Goal: Book appointment/travel/reservation

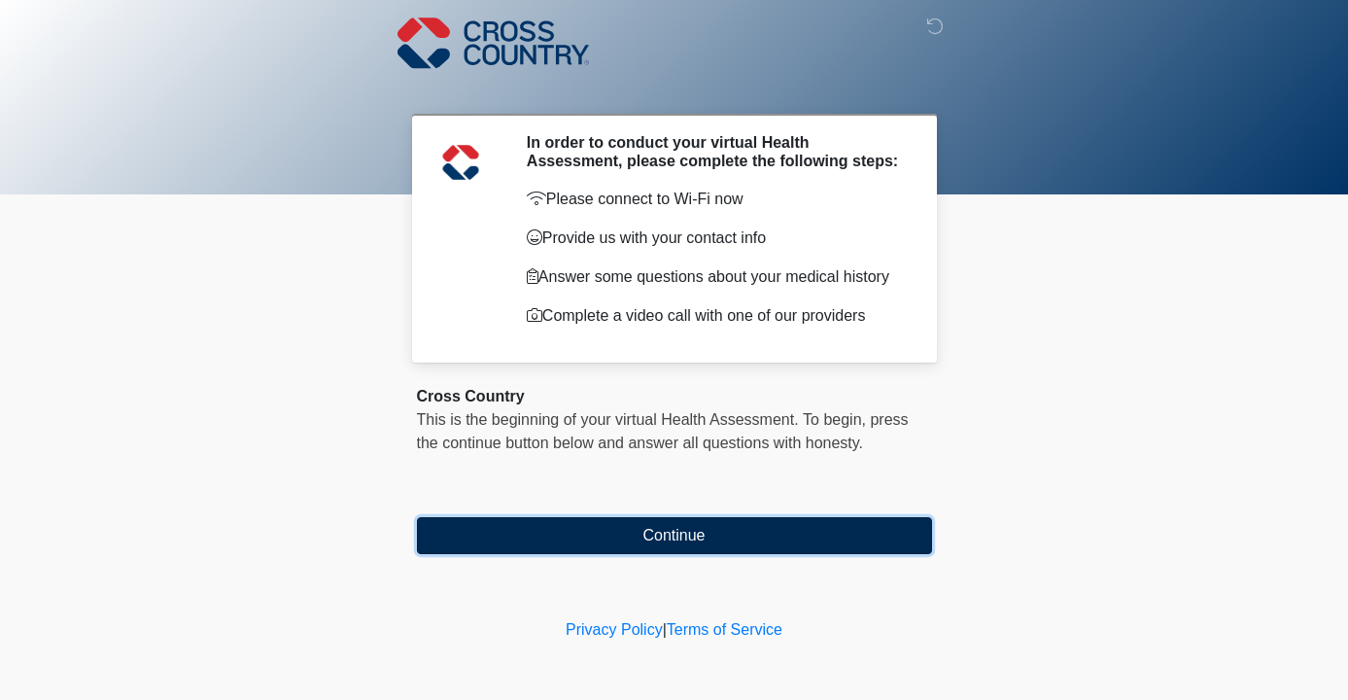
click at [677, 543] on button "Continue" at bounding box center [674, 535] width 515 height 37
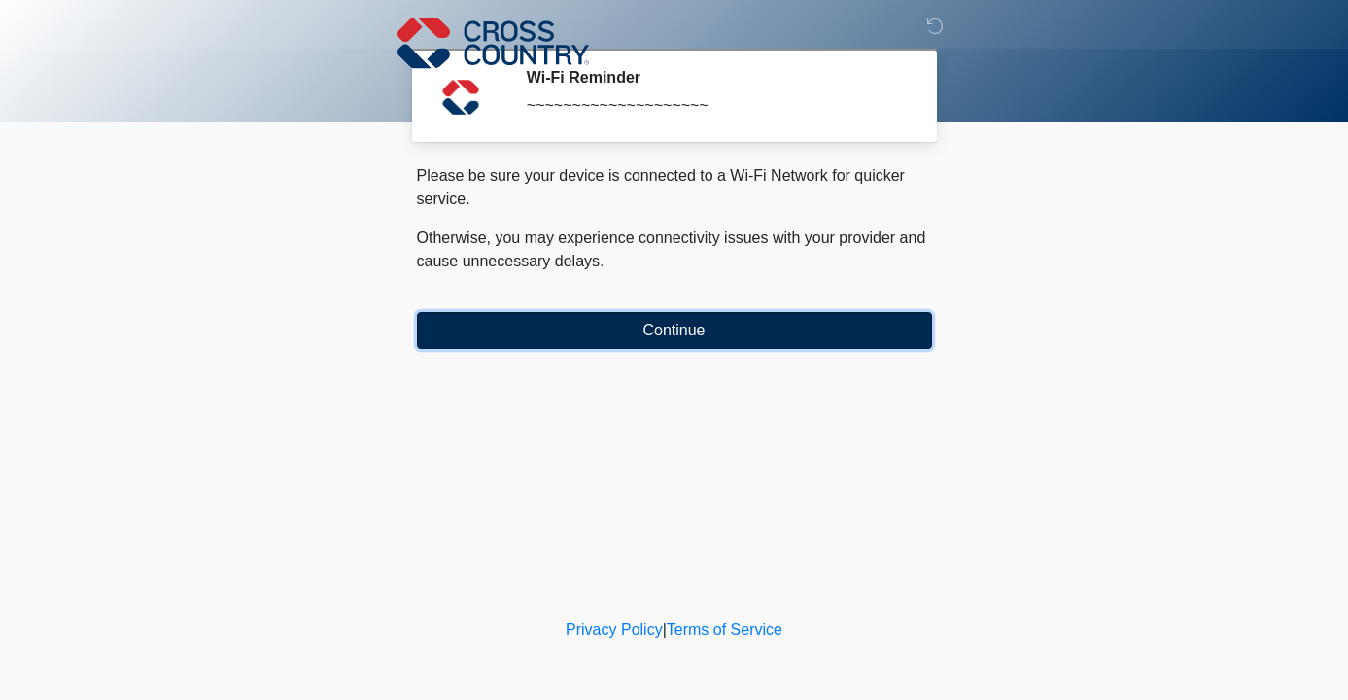
click at [654, 326] on button "Continue" at bounding box center [674, 330] width 515 height 37
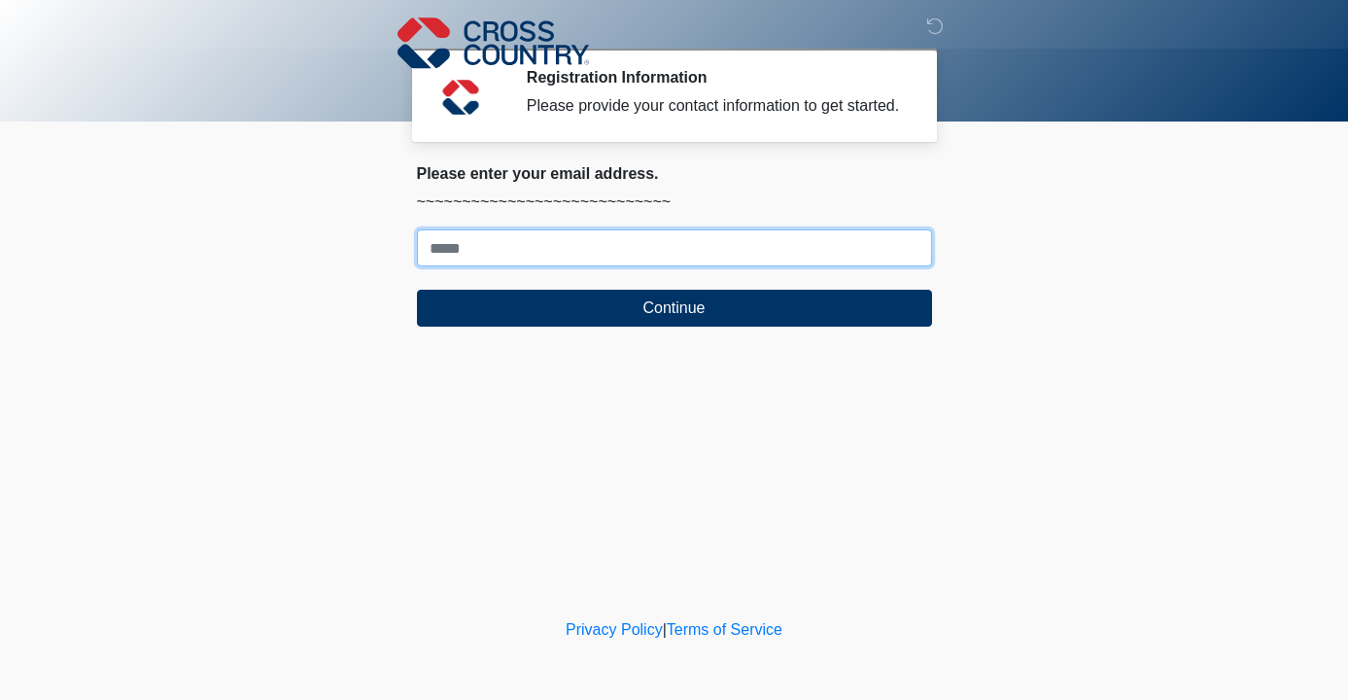
click at [452, 264] on input "Where should we email your response?" at bounding box center [674, 247] width 515 height 37
type input "**********"
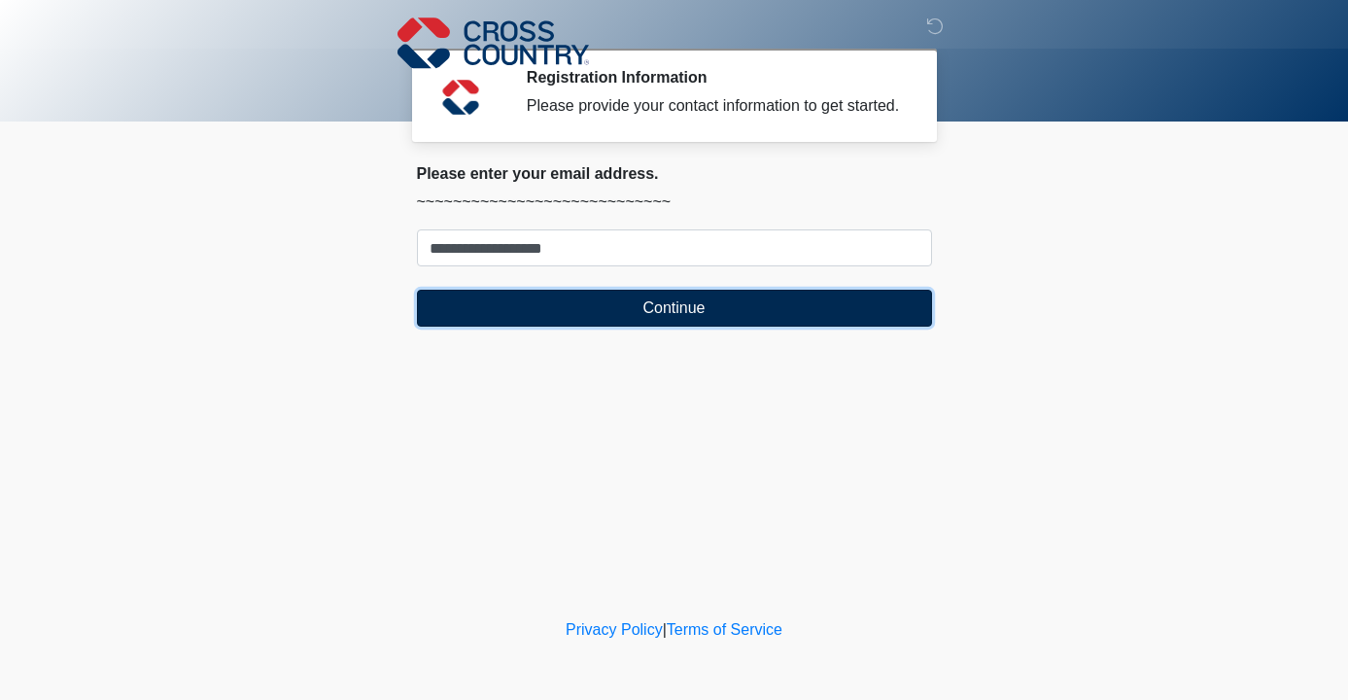
click at [704, 326] on button "Continue" at bounding box center [674, 308] width 515 height 37
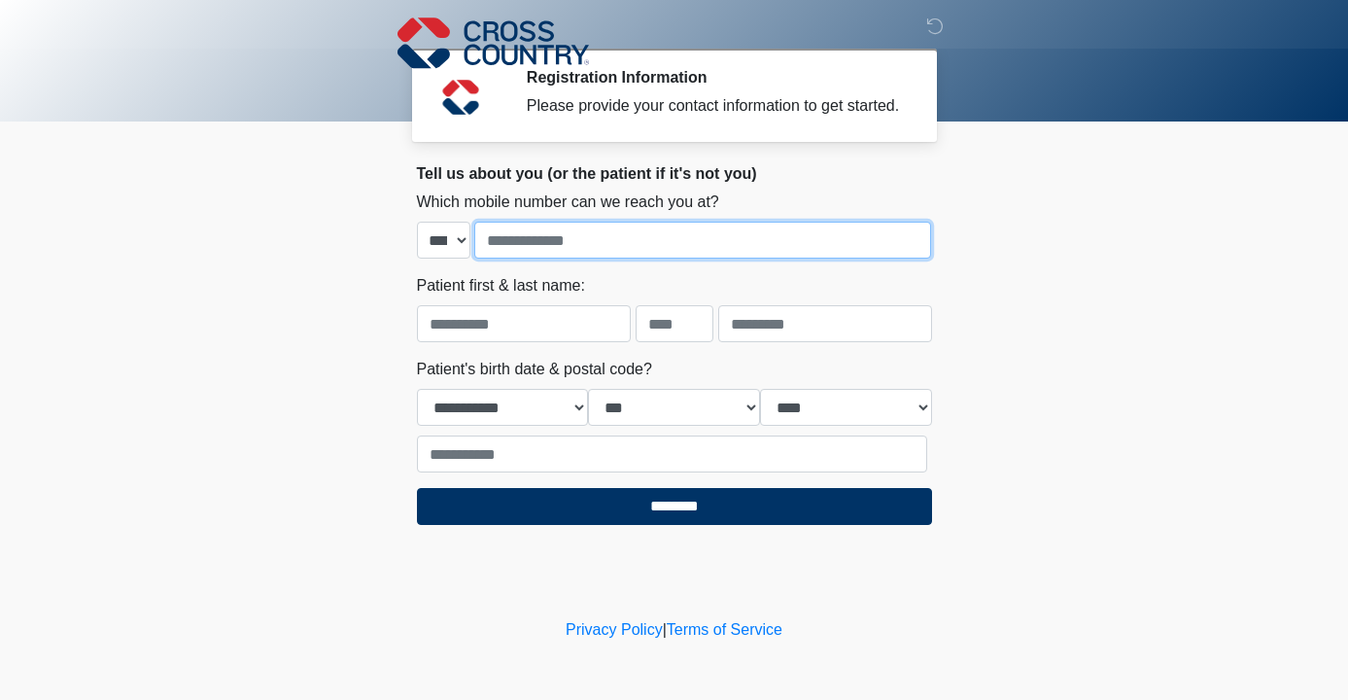
click at [529, 258] on input "tel" at bounding box center [702, 240] width 457 height 37
type input "**********"
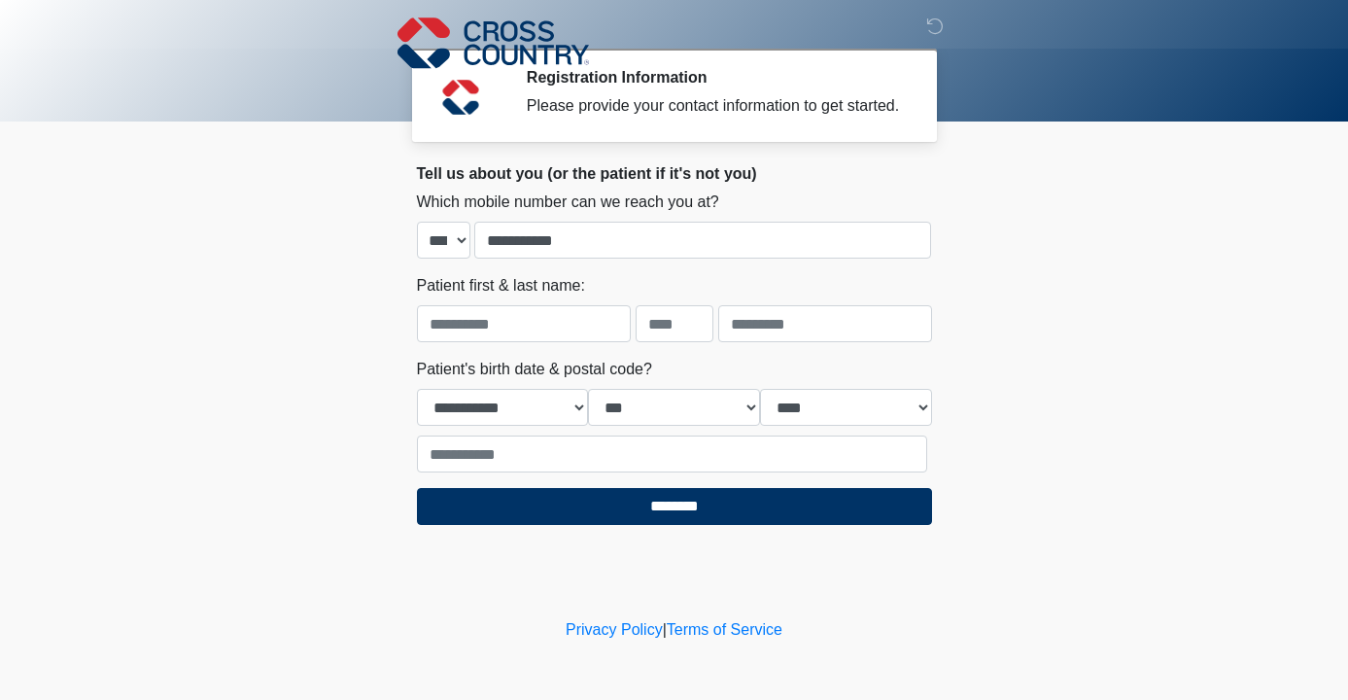
type input "******"
type input "*"
type input "******"
select select "*"
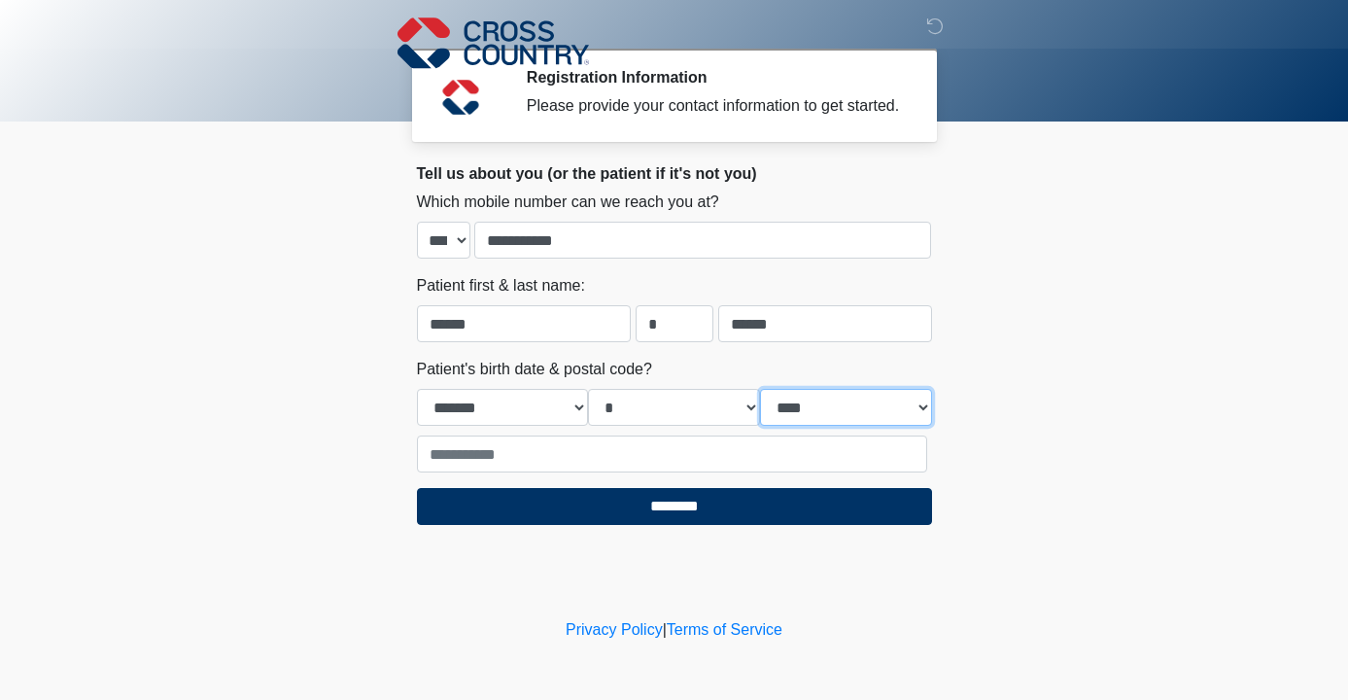
select select "****"
type input "*****"
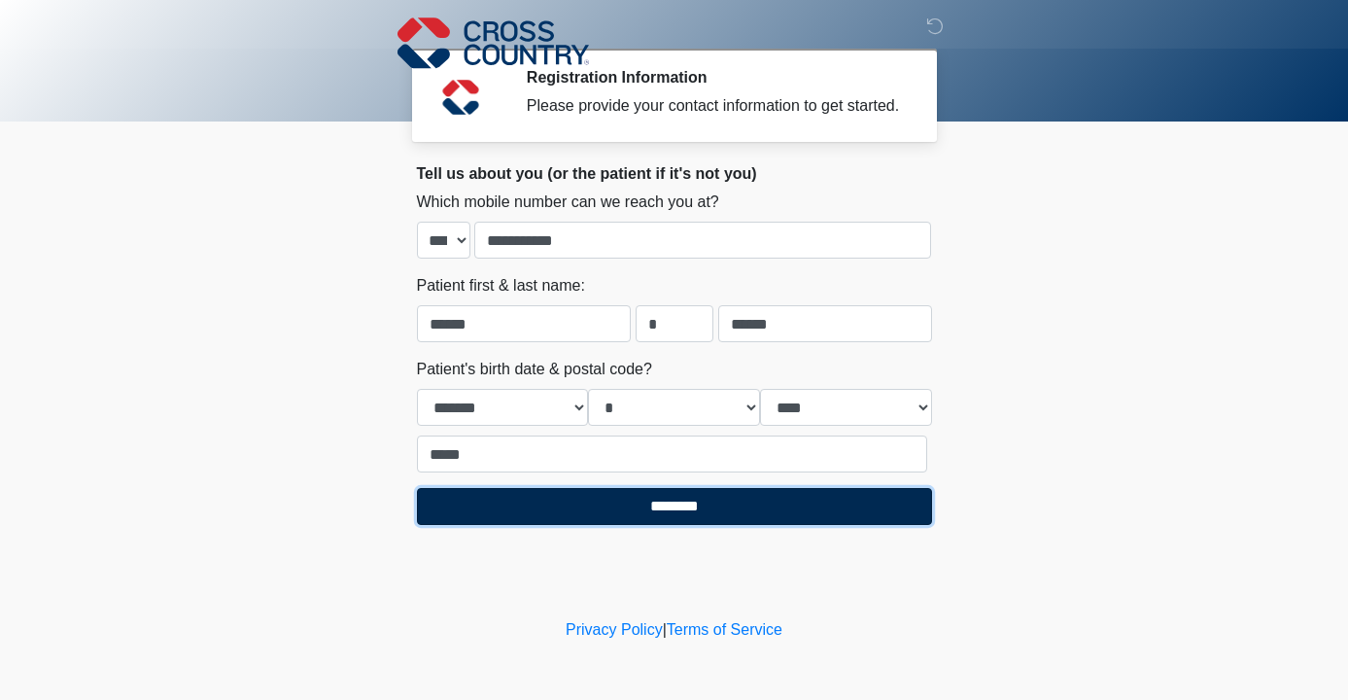
click at [670, 525] on input "********" at bounding box center [674, 506] width 515 height 37
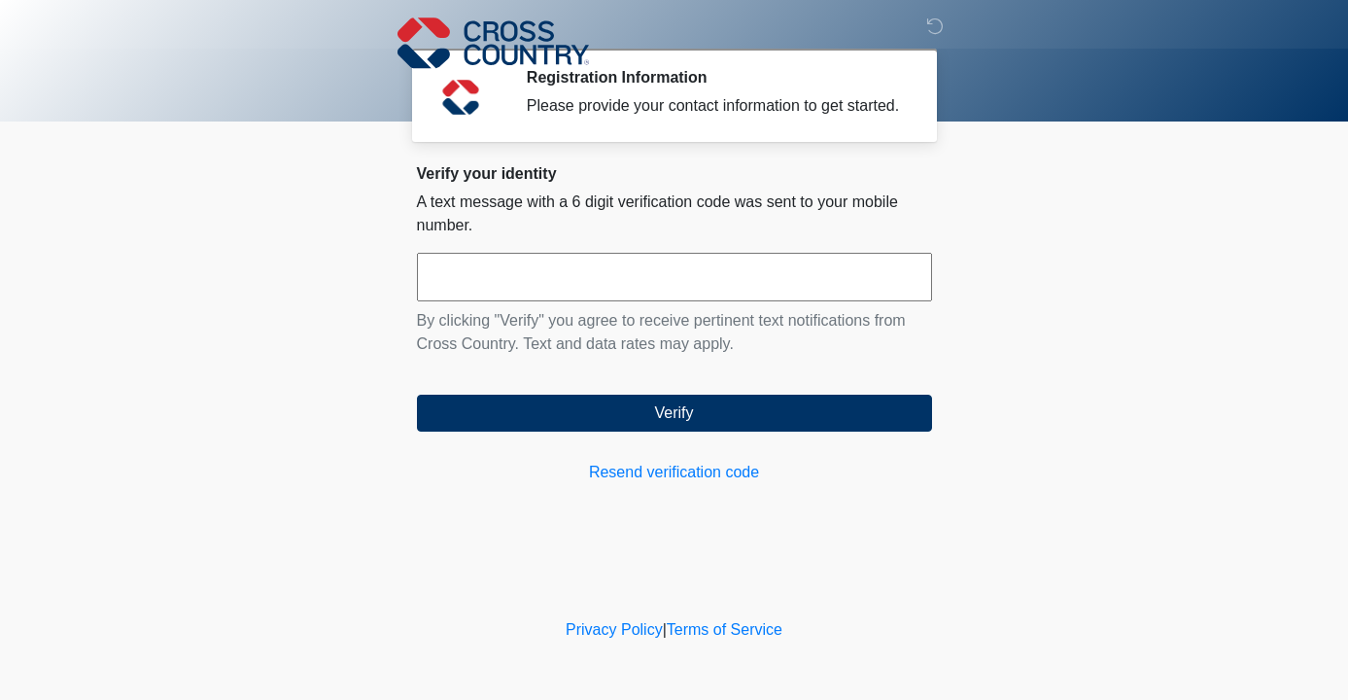
click at [484, 291] on input "text" at bounding box center [674, 277] width 515 height 49
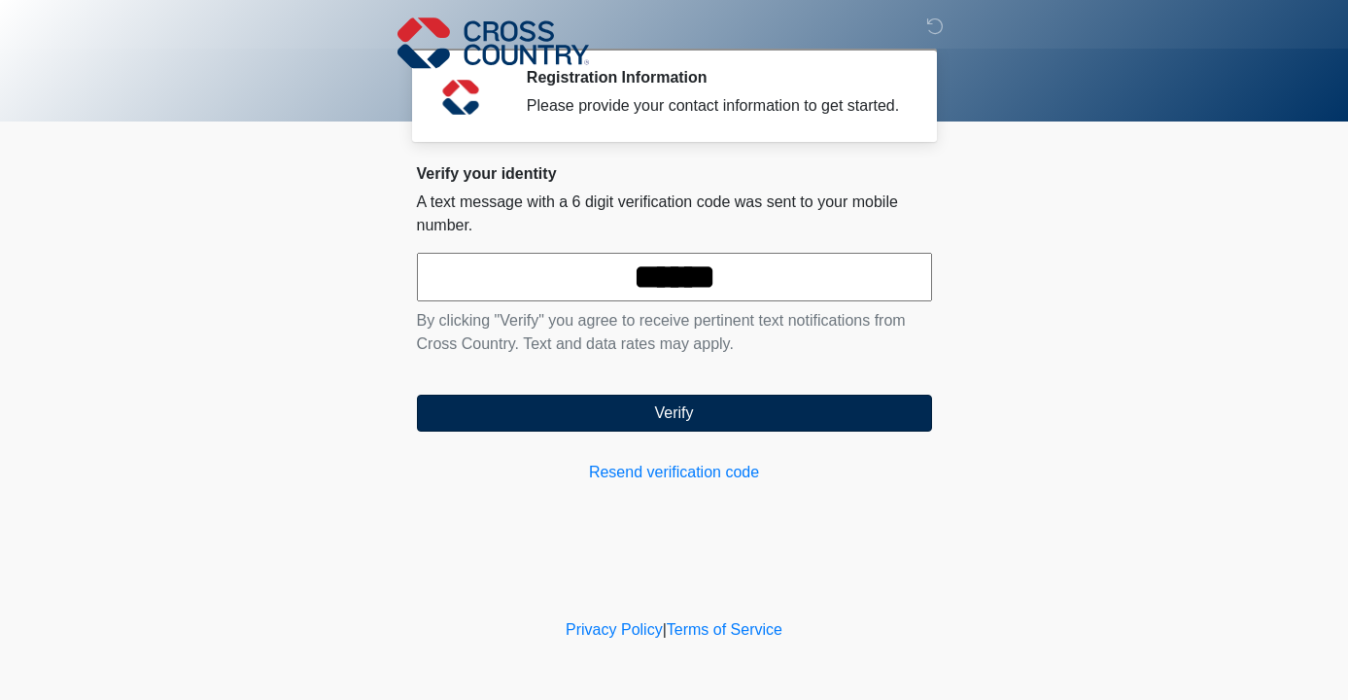
type input "******"
click at [685, 431] on button "Verify" at bounding box center [674, 412] width 515 height 37
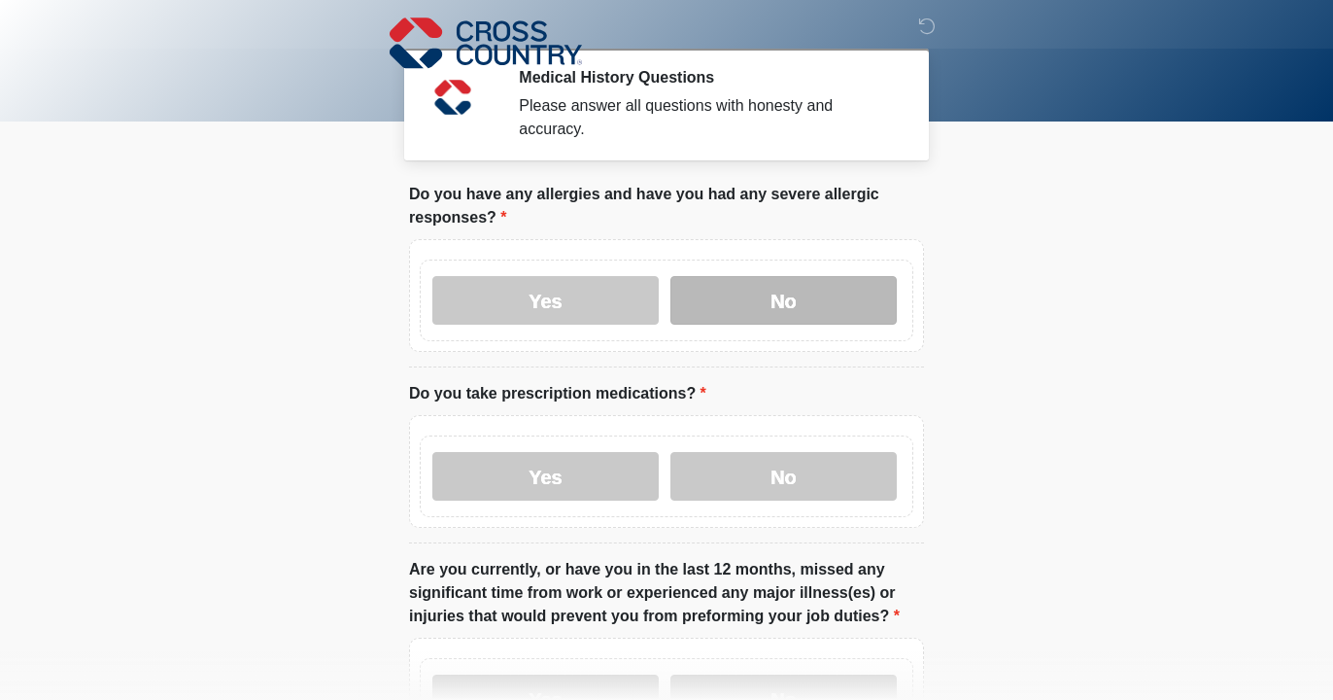
click at [786, 305] on label "No" at bounding box center [783, 300] width 226 height 49
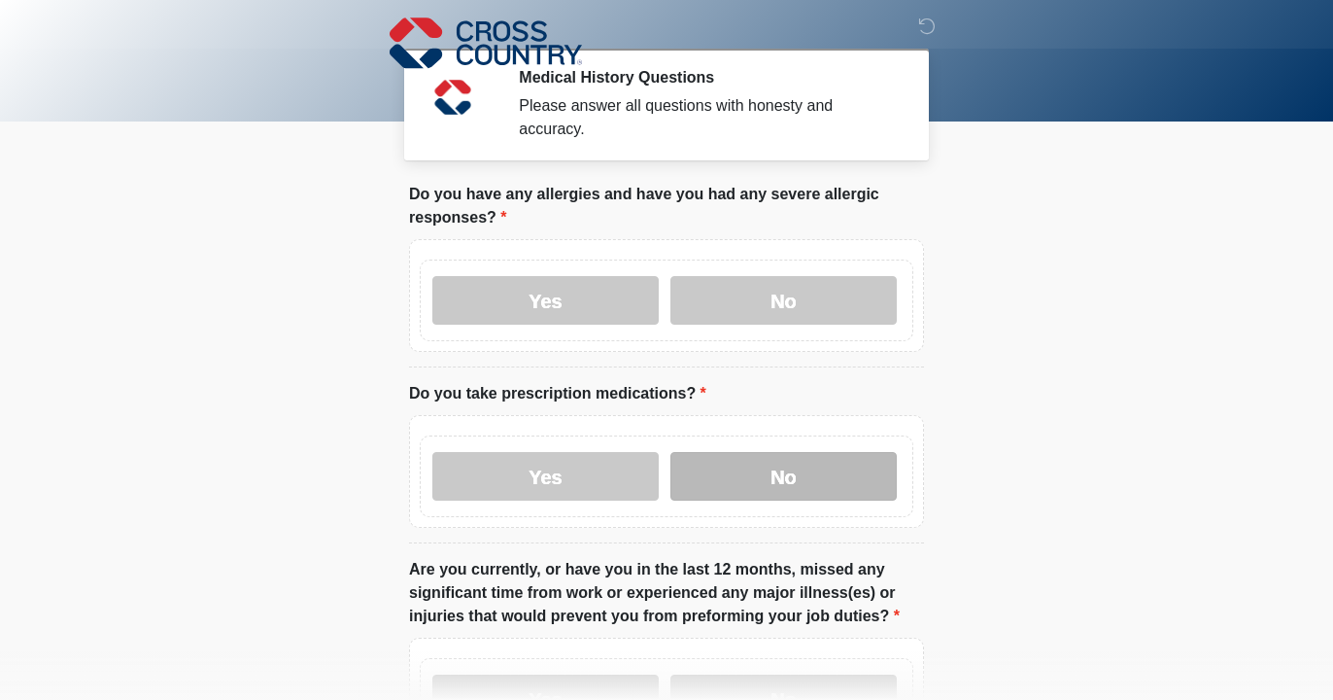
click at [762, 463] on label "No" at bounding box center [783, 476] width 226 height 49
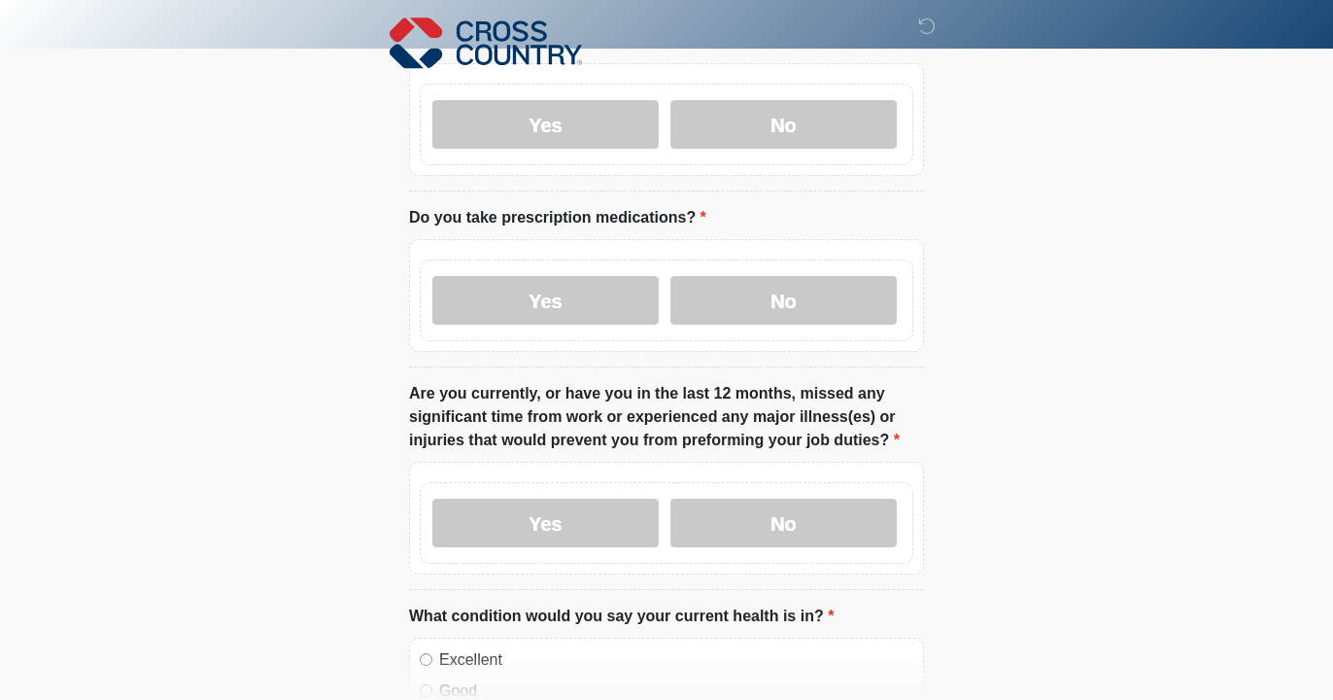
scroll to position [435, 0]
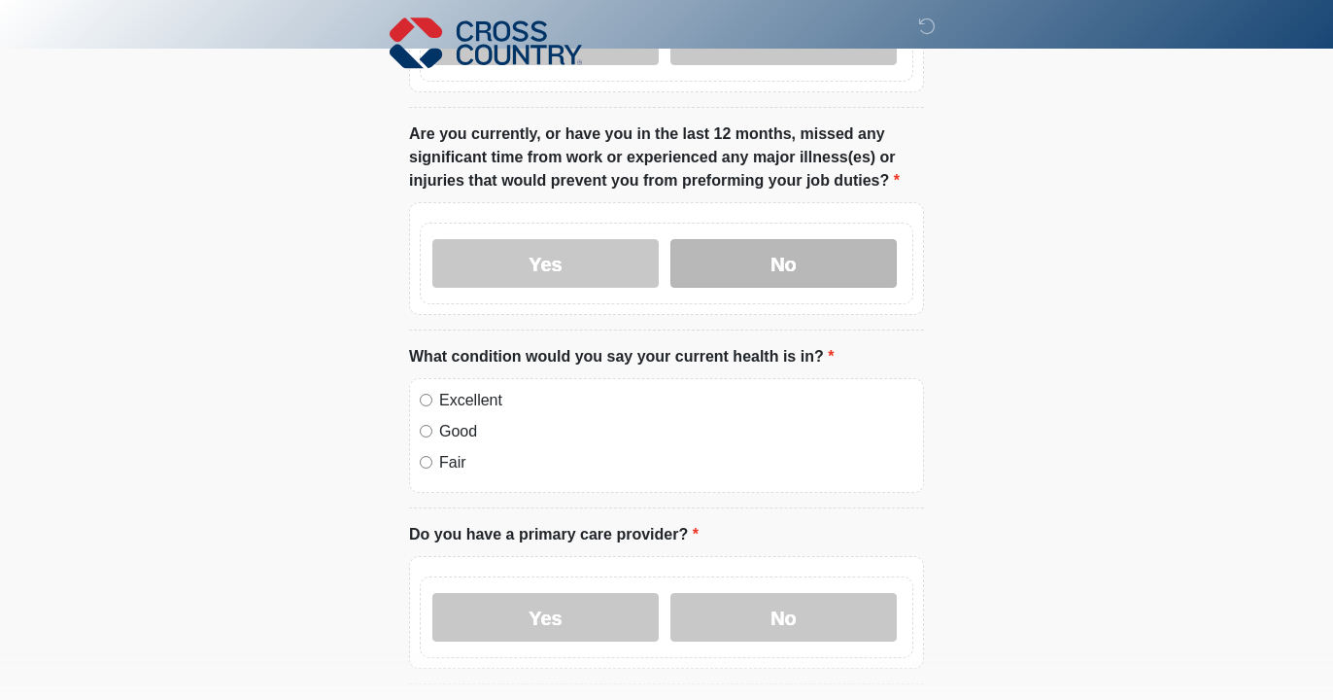
click at [770, 272] on label "No" at bounding box center [783, 263] width 226 height 49
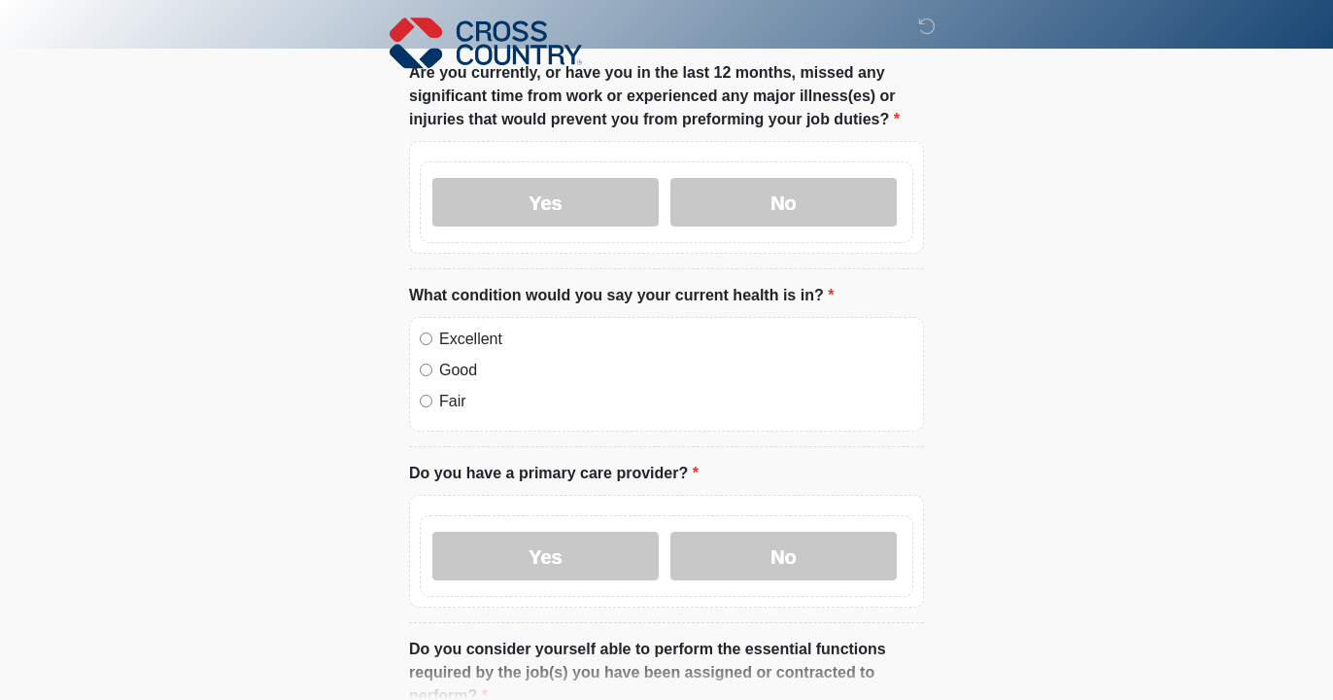
scroll to position [505, 0]
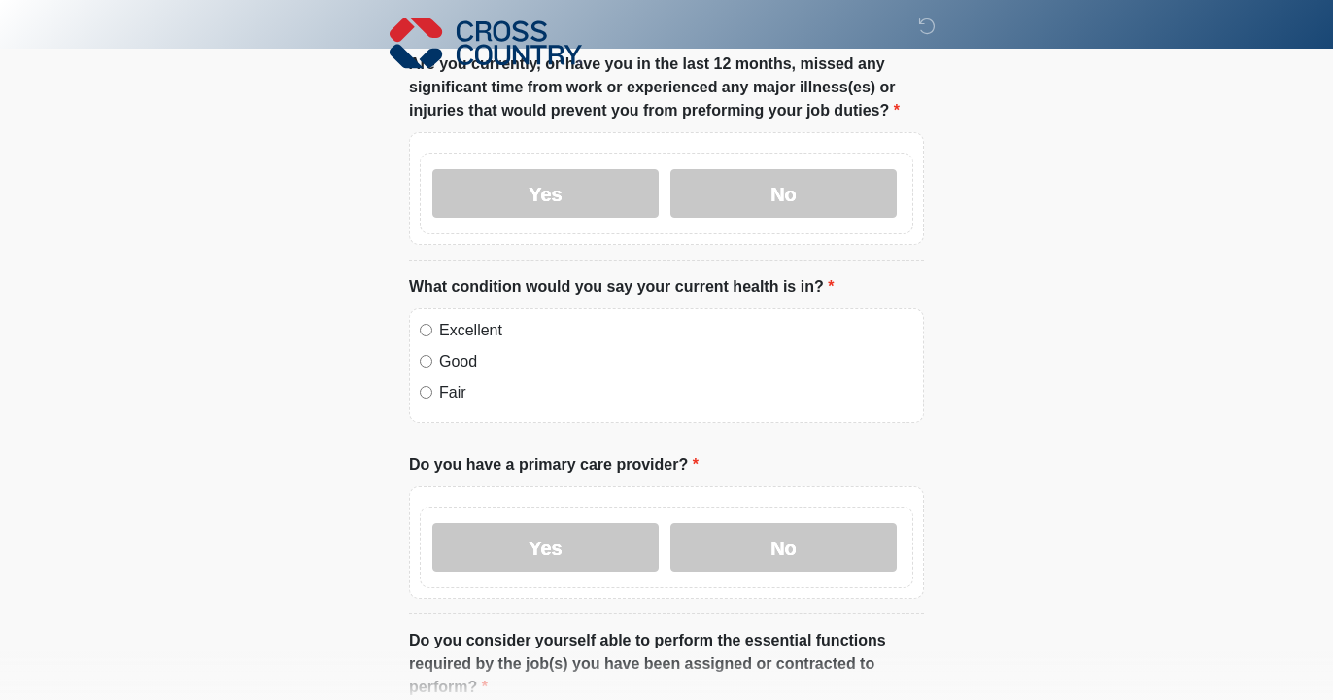
click at [435, 329] on div "Excellent" at bounding box center [667, 330] width 494 height 23
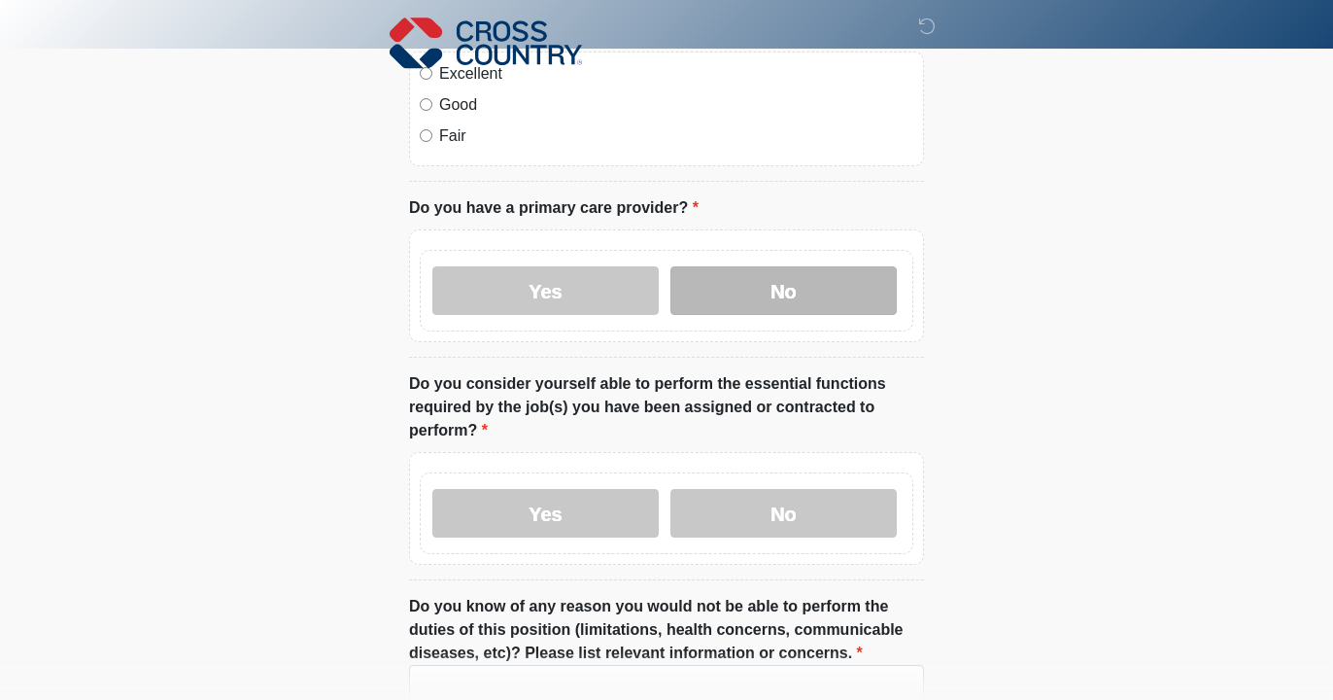
scroll to position [766, 0]
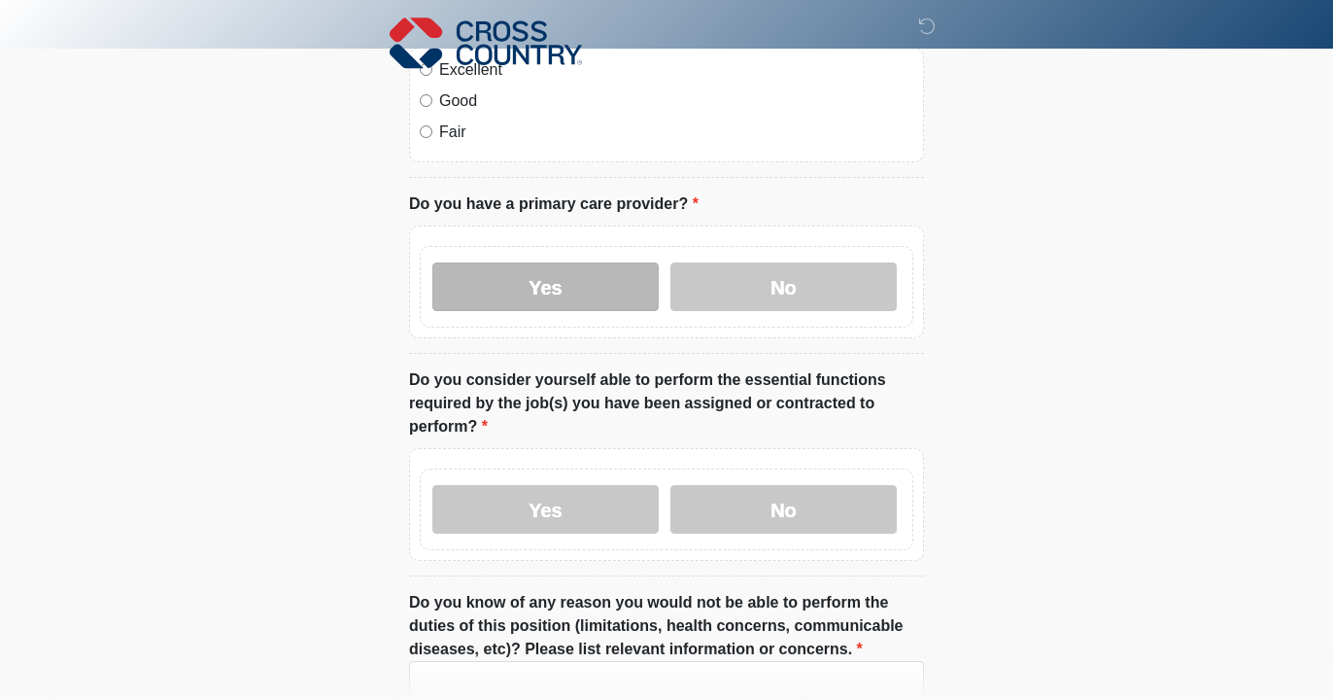
click at [546, 286] on label "Yes" at bounding box center [545, 286] width 226 height 49
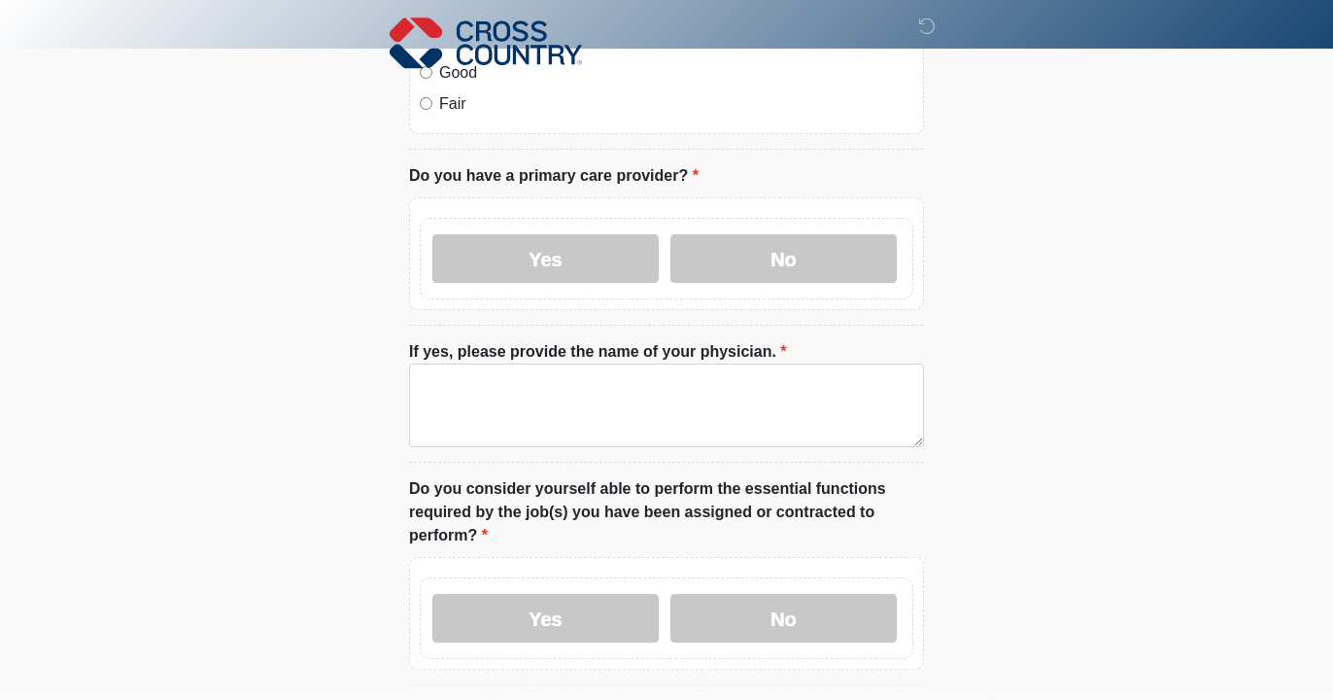
scroll to position [795, 0]
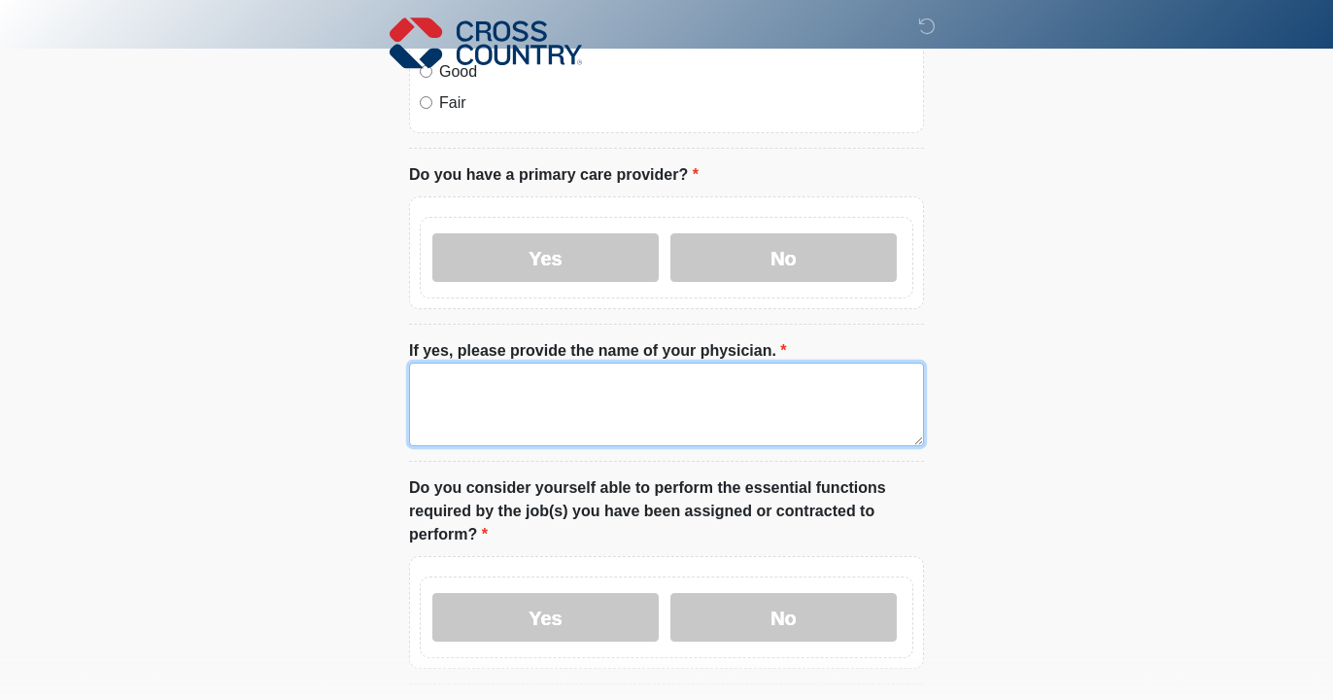
click at [485, 405] on textarea "If yes, please provide the name of your physician." at bounding box center [666, 404] width 515 height 84
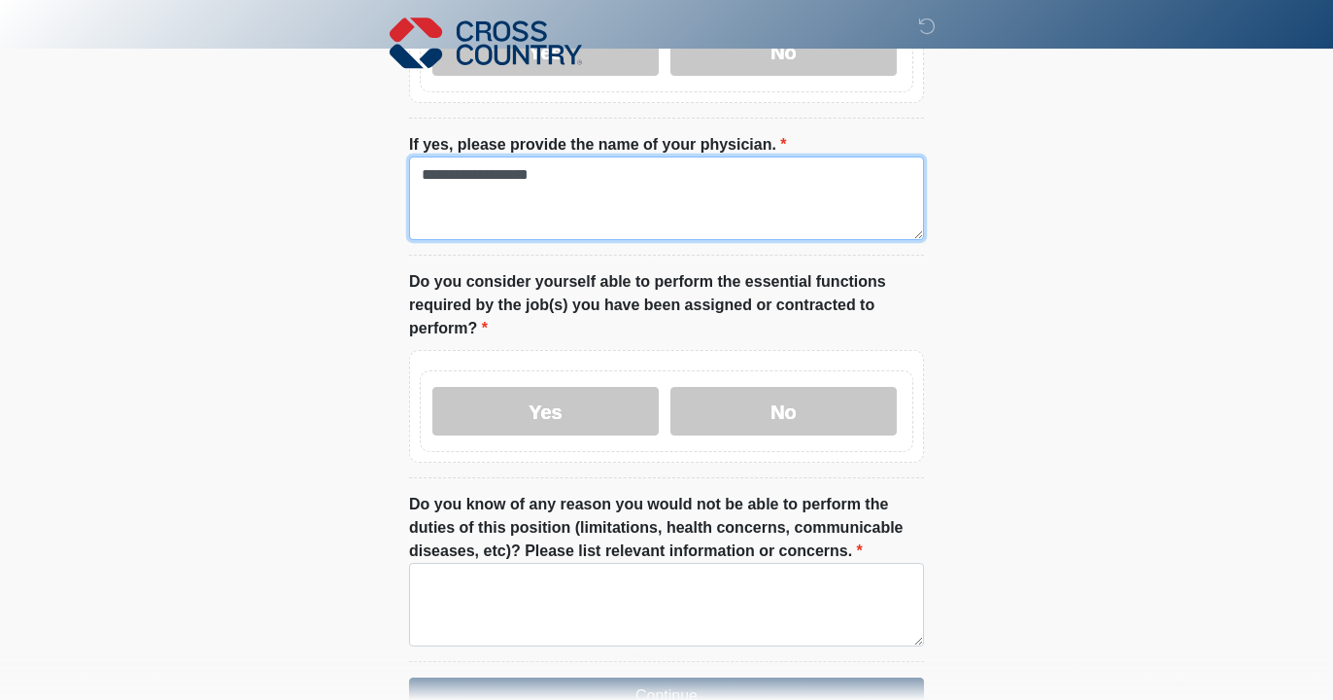
scroll to position [1001, 0]
type textarea "**********"
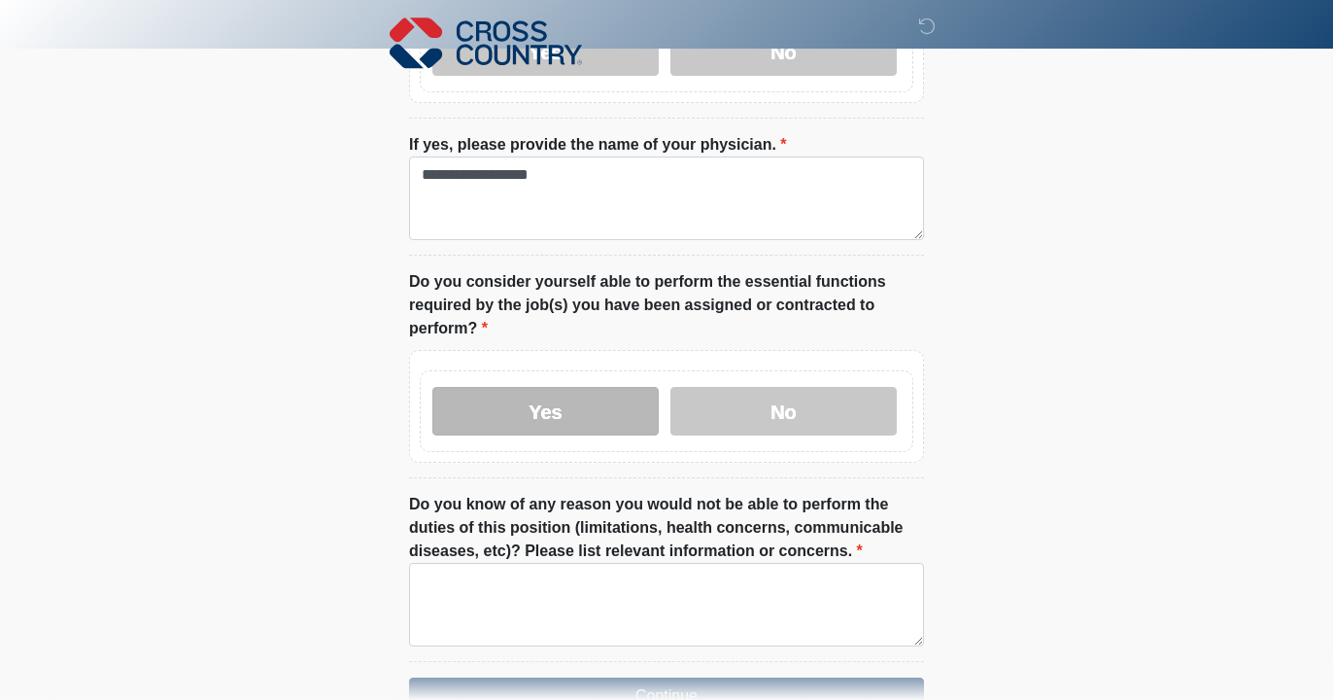
click at [545, 416] on label "Yes" at bounding box center [545, 411] width 226 height 49
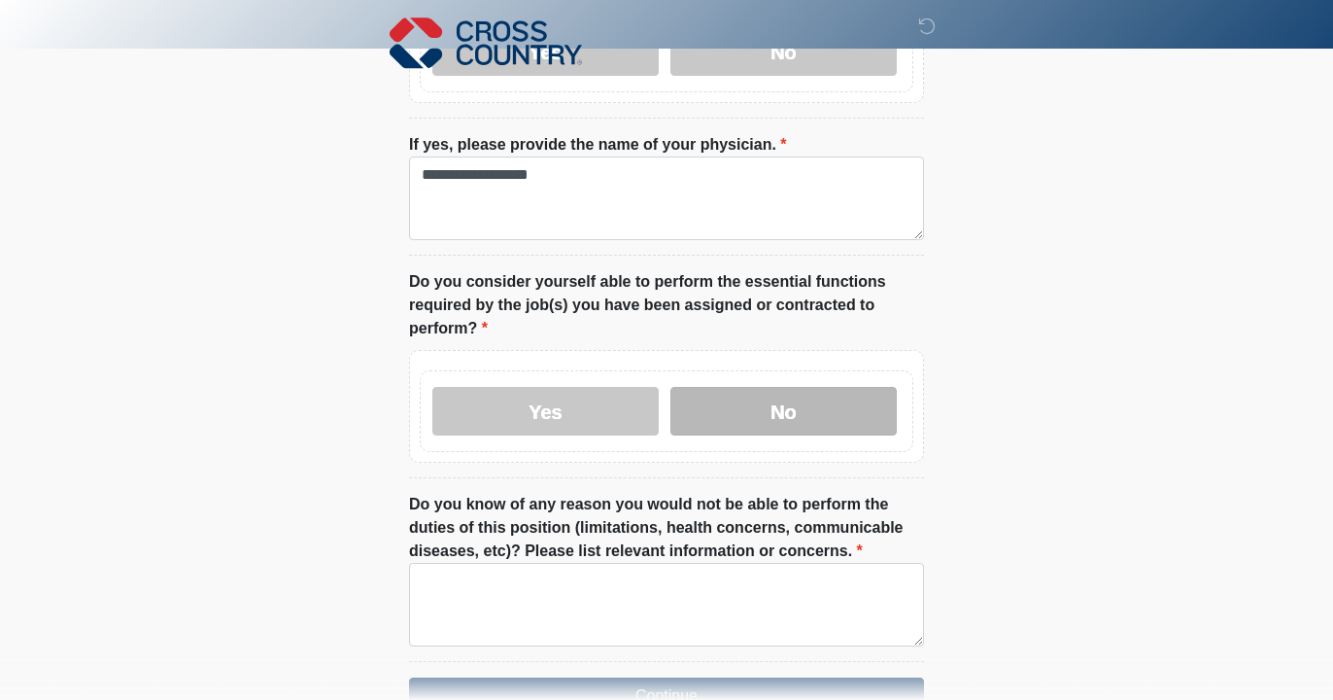
scroll to position [1116, 0]
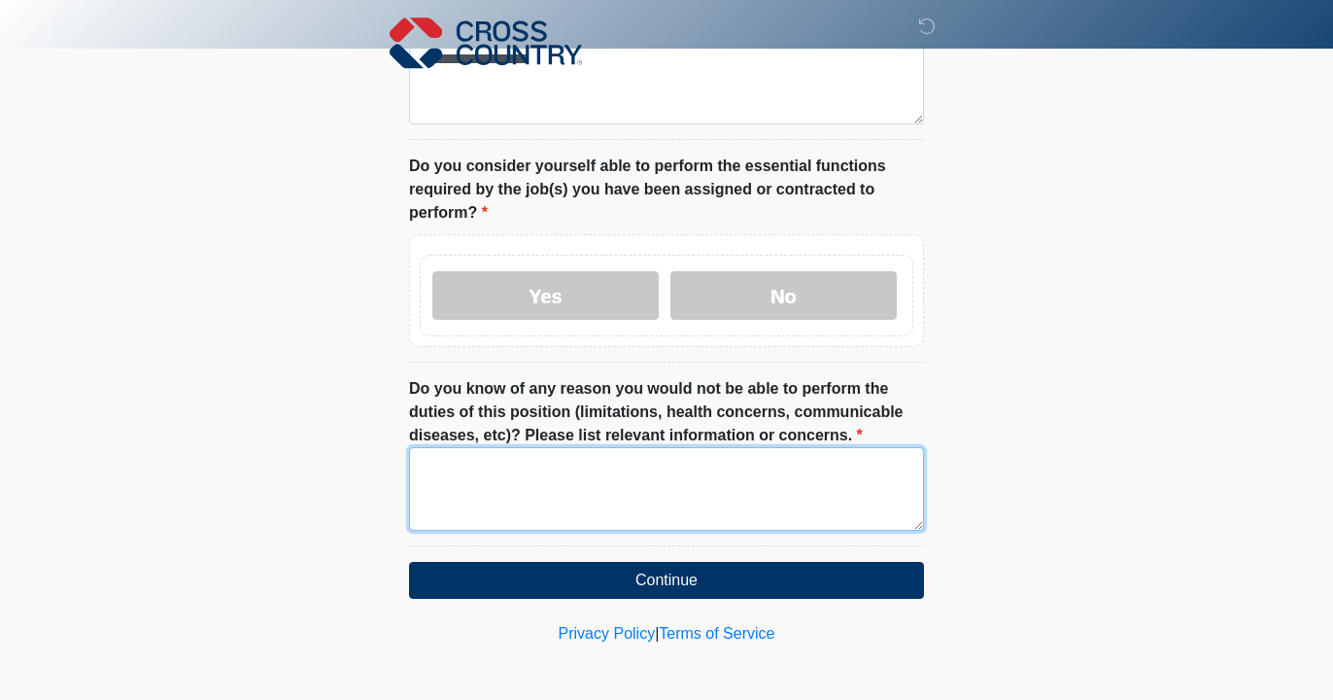
click at [532, 514] on textarea "Do you know of any reason you would not be able to perform the duties of this p…" at bounding box center [666, 489] width 515 height 84
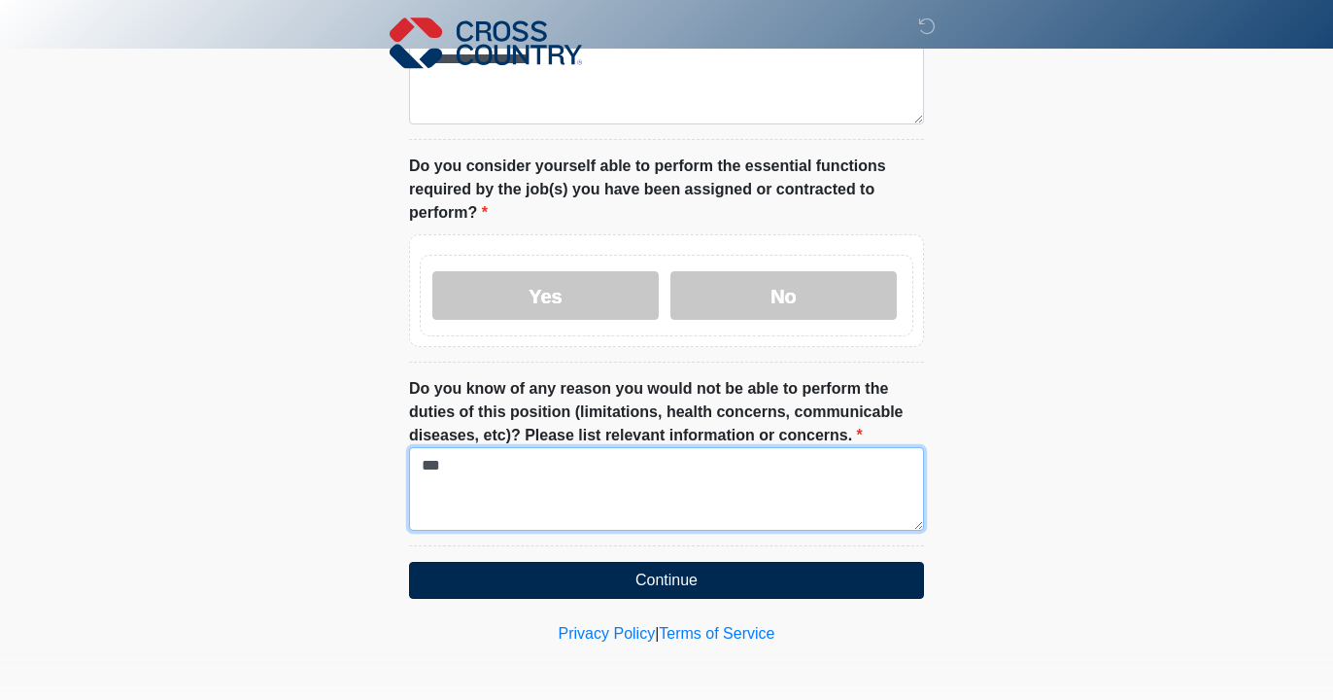
type textarea "***"
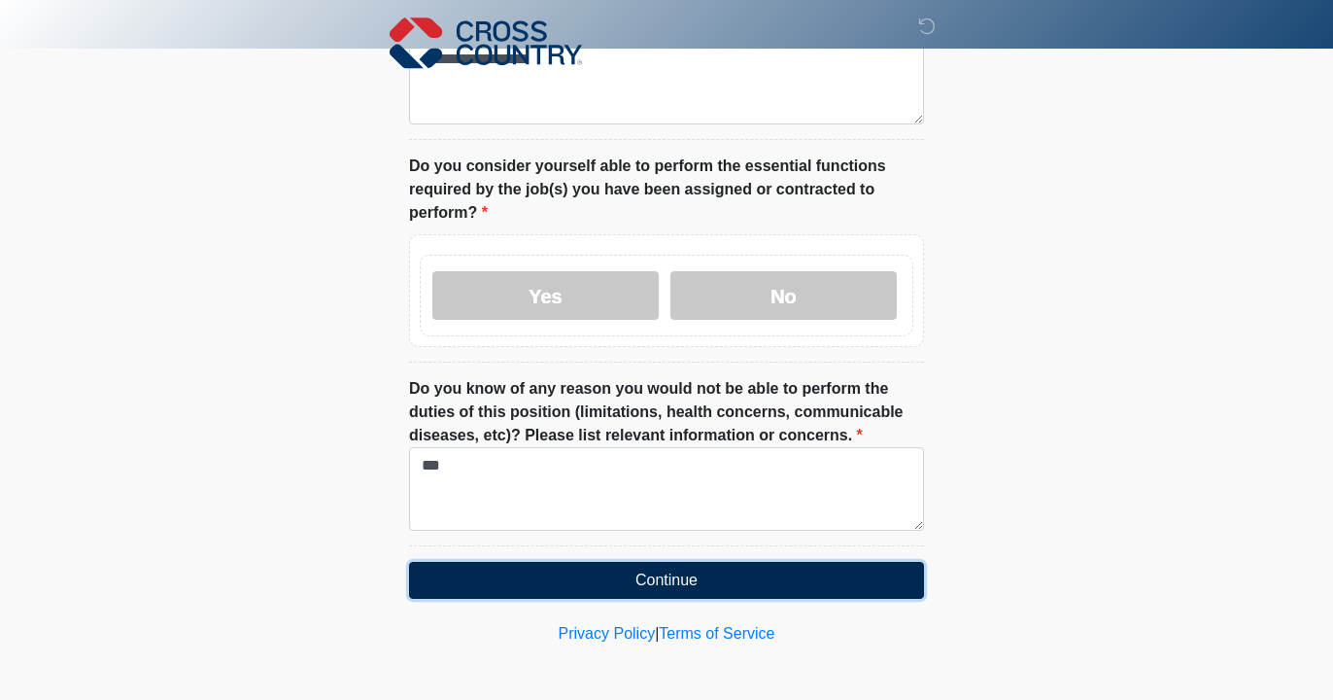
click at [656, 574] on button "Continue" at bounding box center [666, 580] width 515 height 37
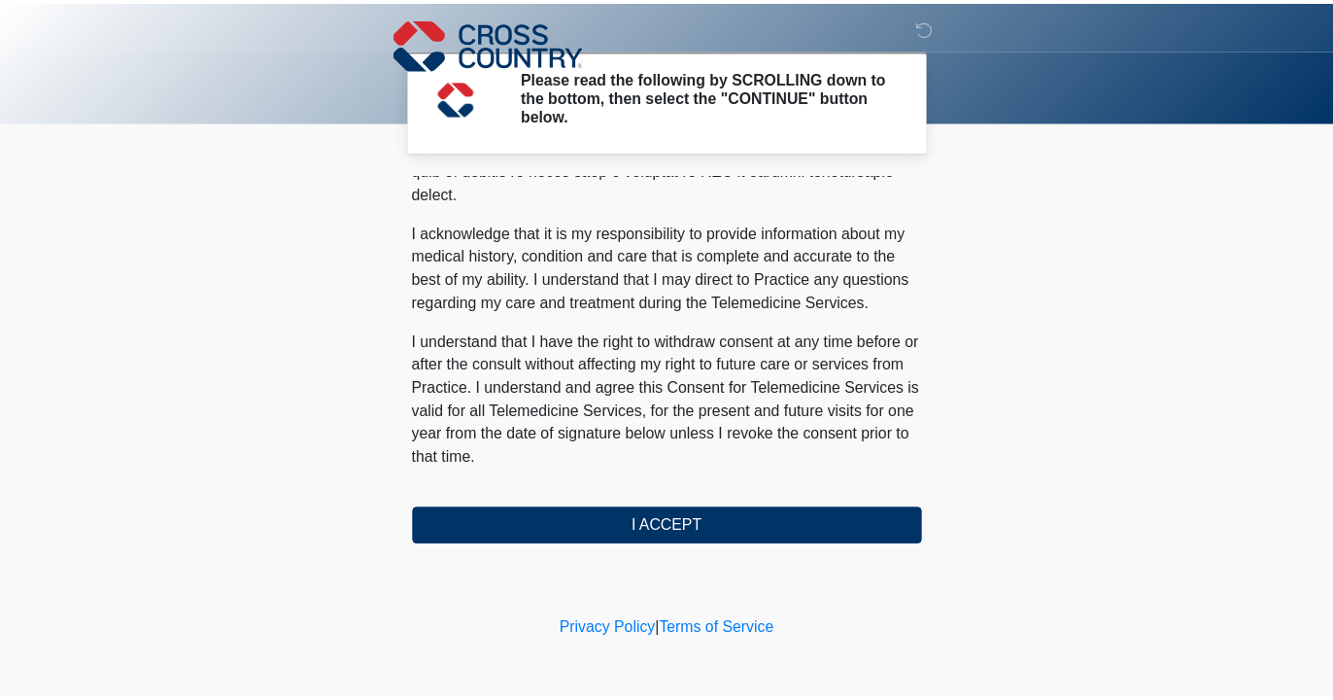
scroll to position [1267, 0]
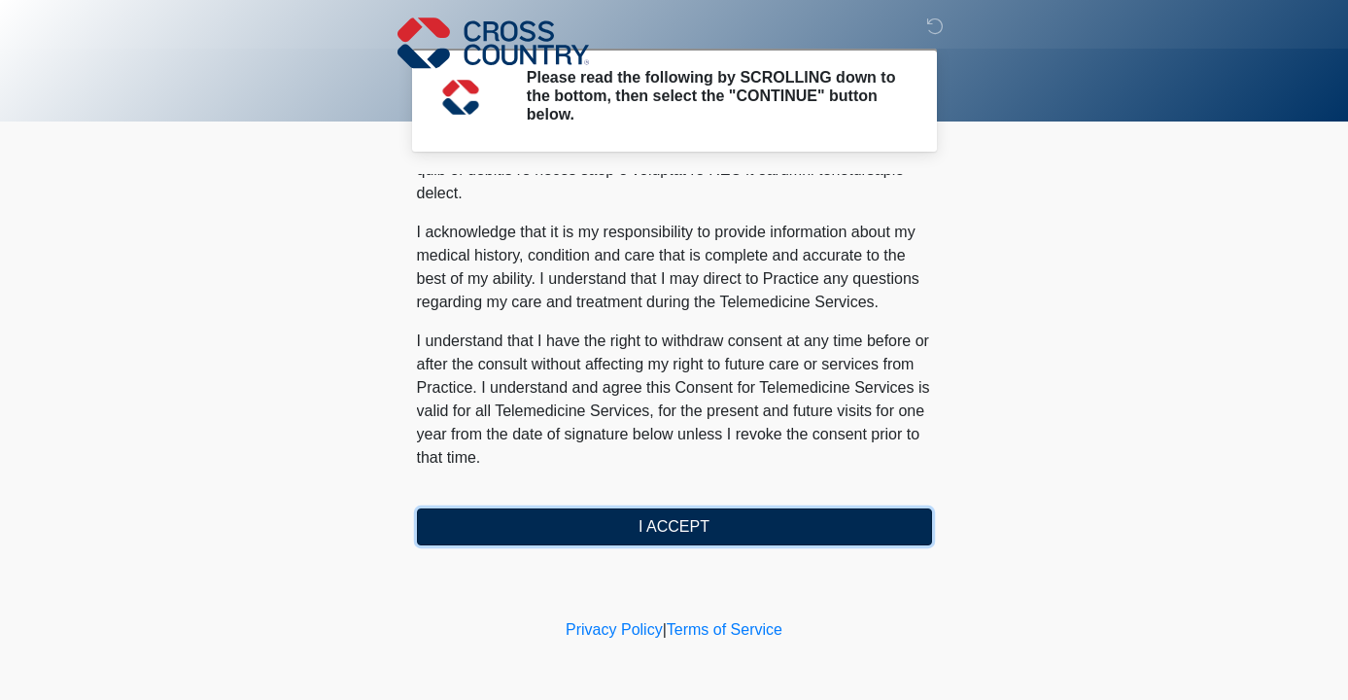
click at [662, 522] on button "I ACCEPT" at bounding box center [674, 526] width 515 height 37
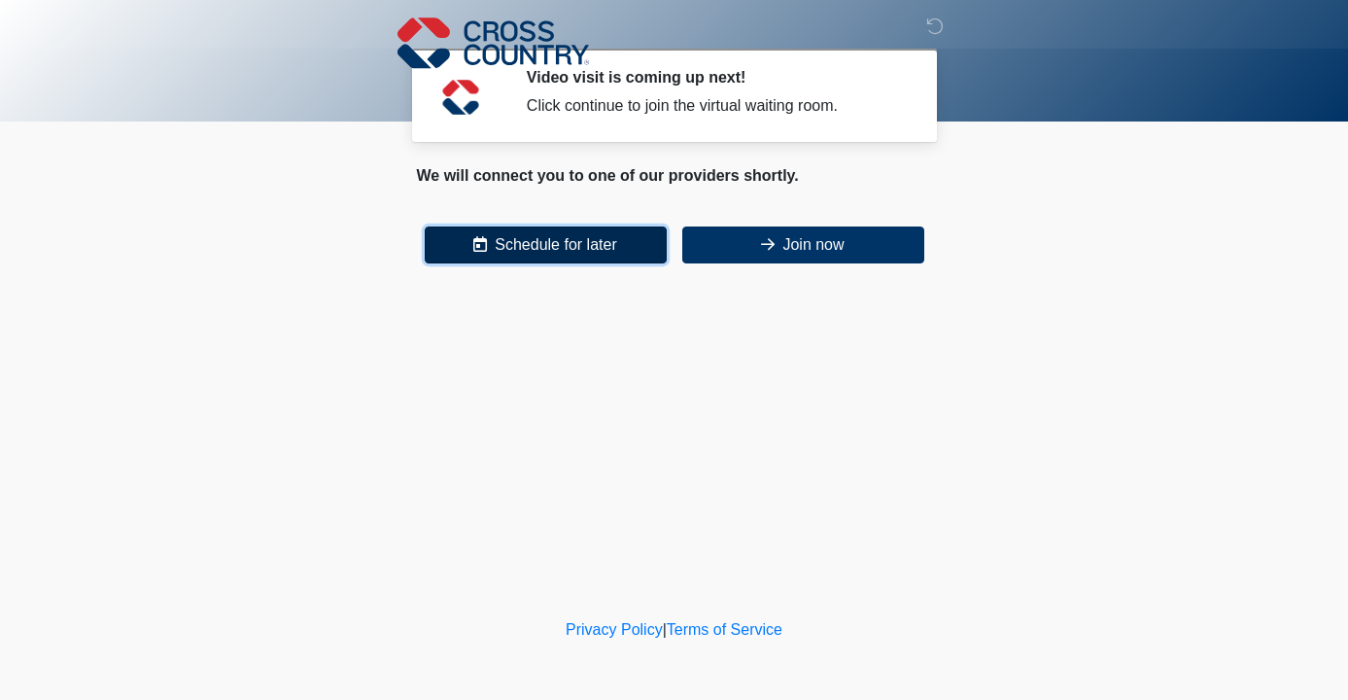
click at [583, 246] on button "Schedule for later" at bounding box center [546, 244] width 242 height 37
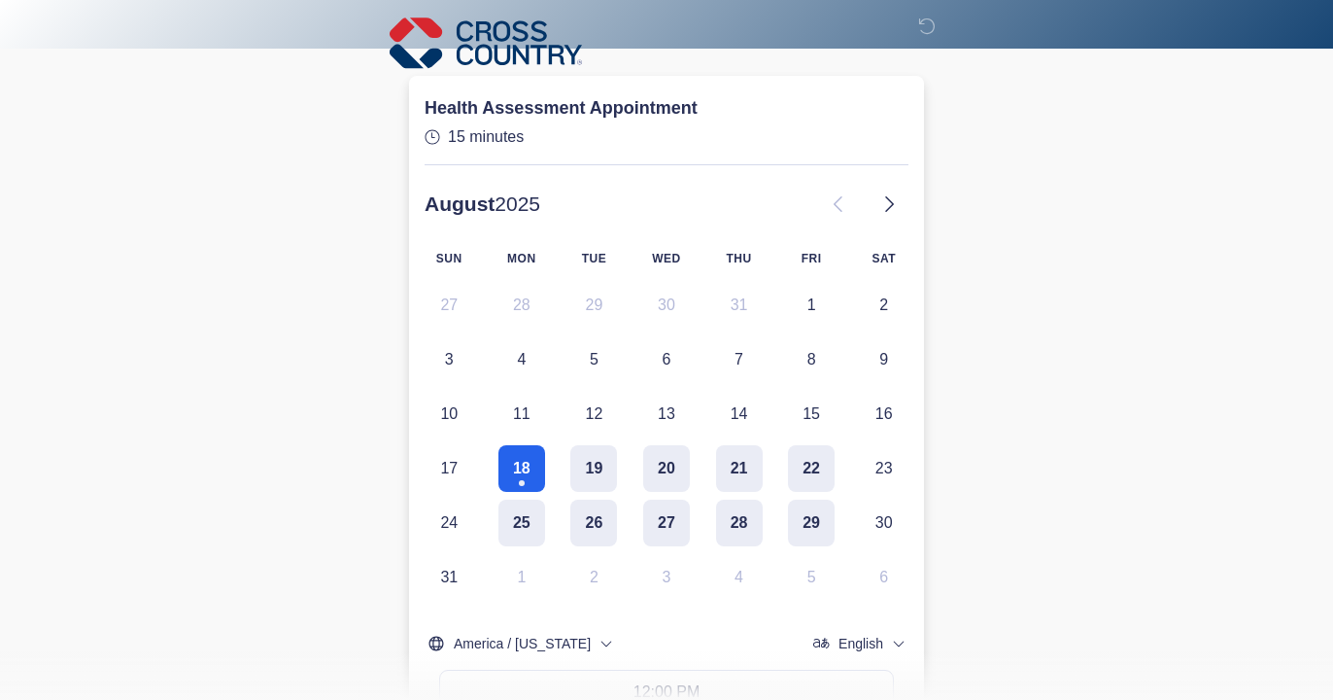
scroll to position [152, 0]
click at [595, 467] on button "19" at bounding box center [593, 467] width 47 height 47
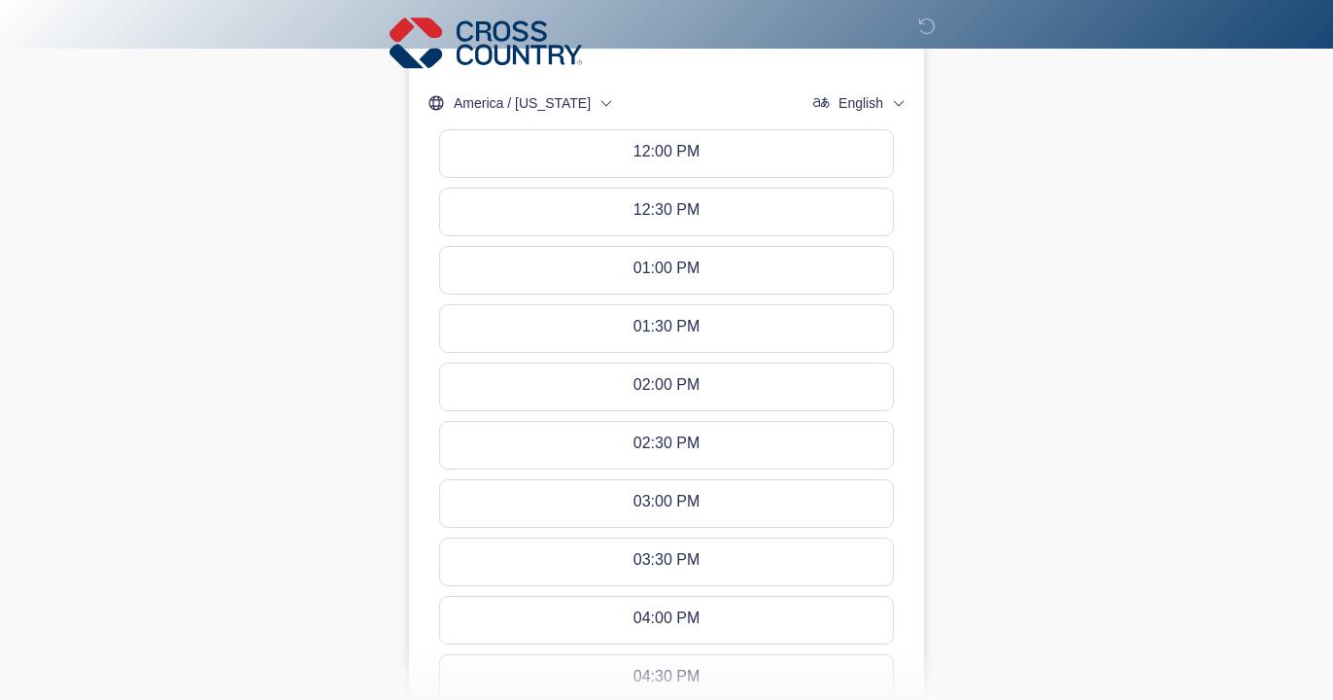
scroll to position [305, 0]
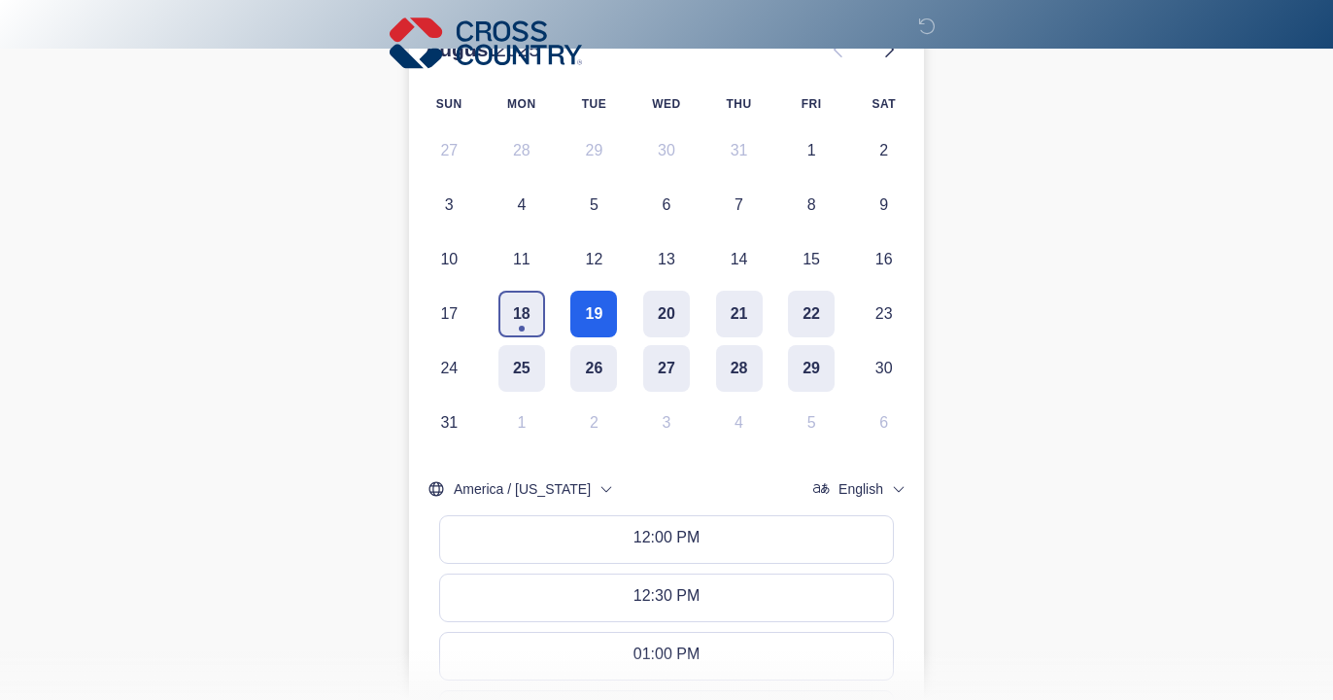
click at [525, 306] on button "18" at bounding box center [521, 314] width 47 height 47
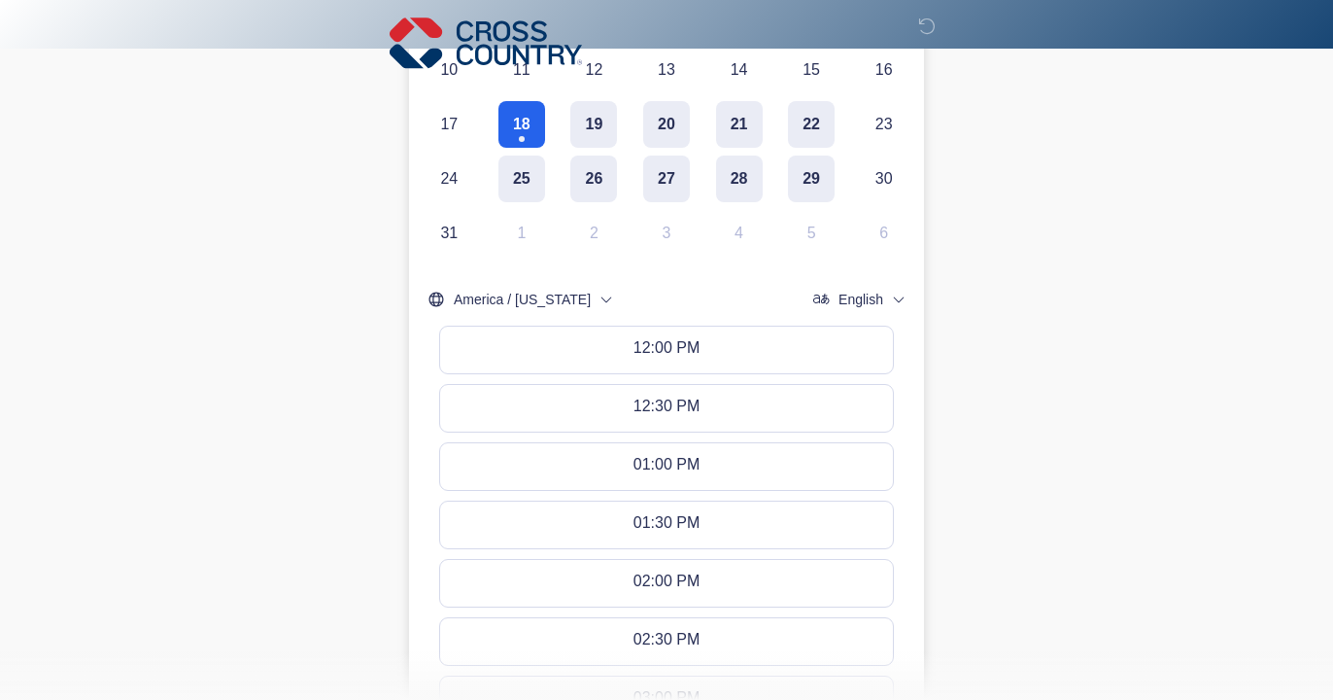
scroll to position [145, 0]
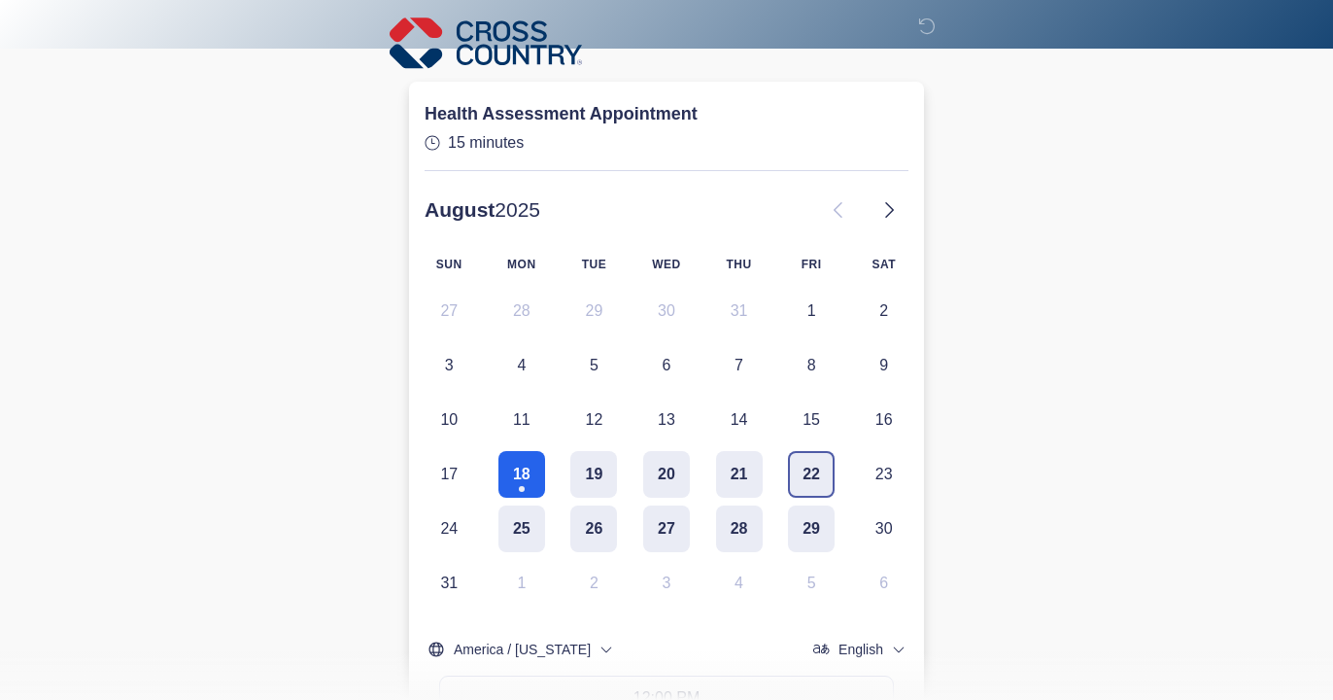
click at [806, 469] on button "22" at bounding box center [811, 474] width 47 height 47
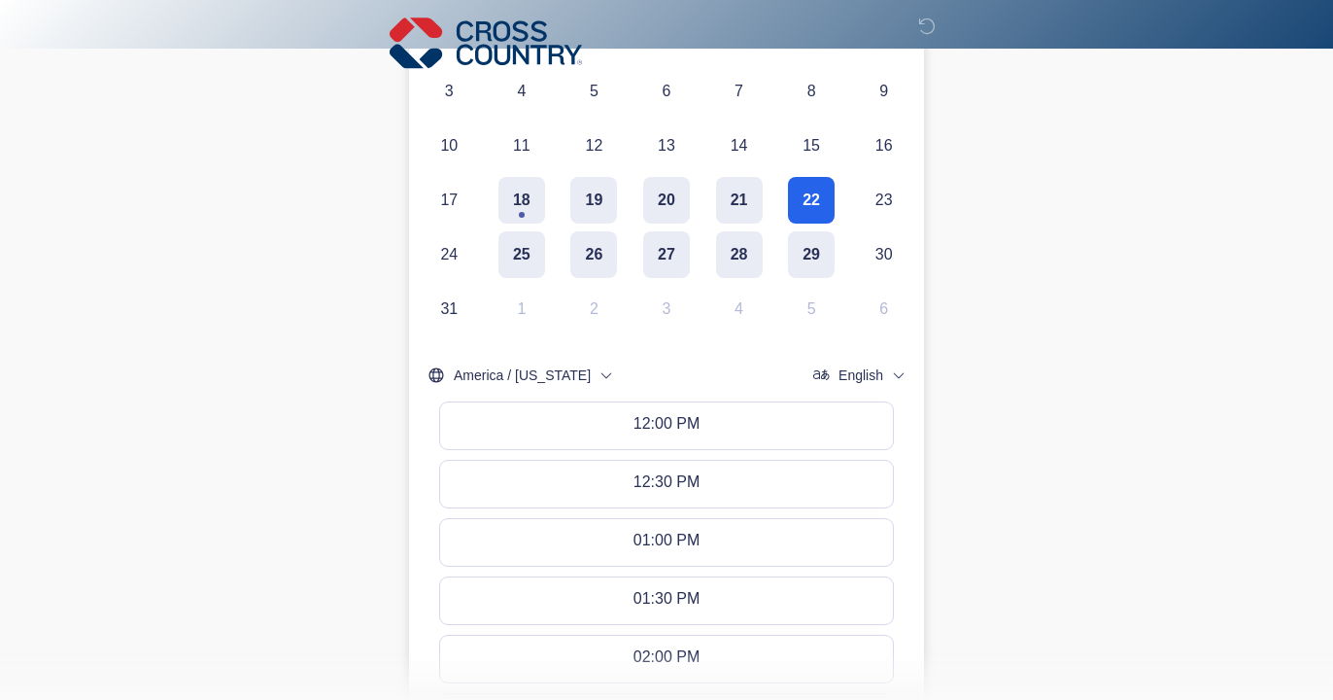
scroll to position [404, 0]
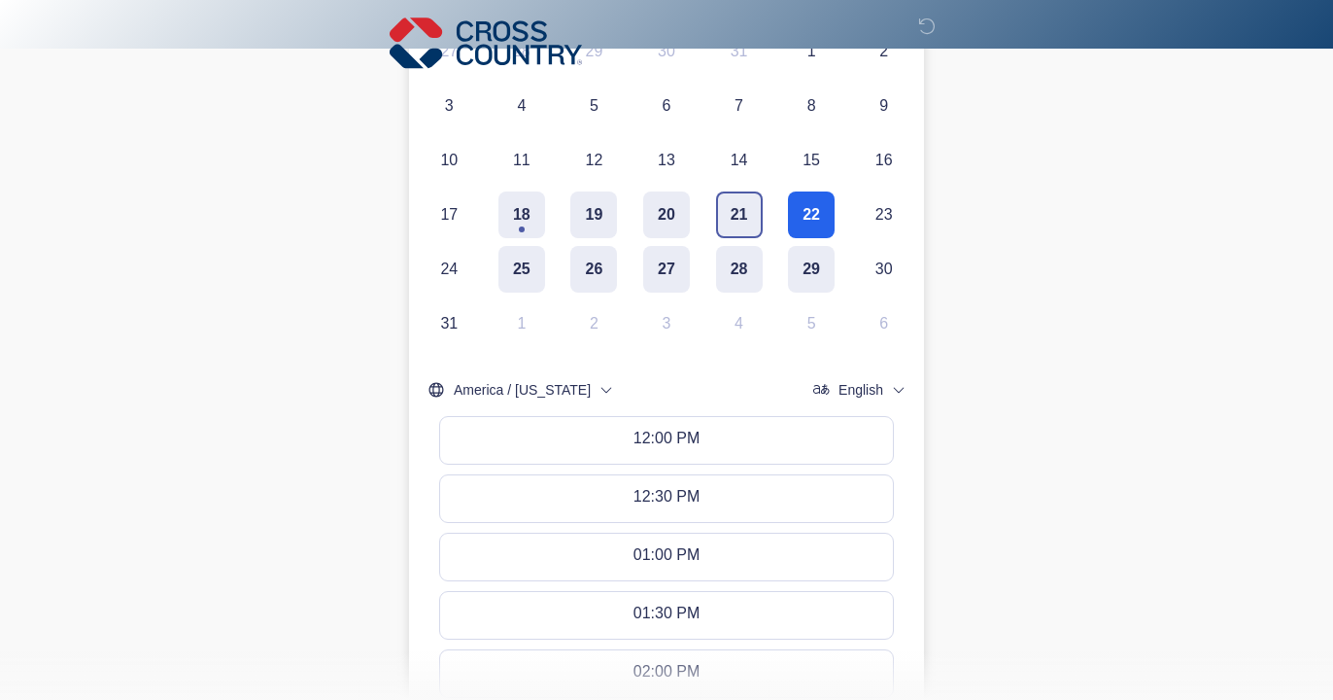
click at [735, 206] on button "21" at bounding box center [739, 214] width 47 height 47
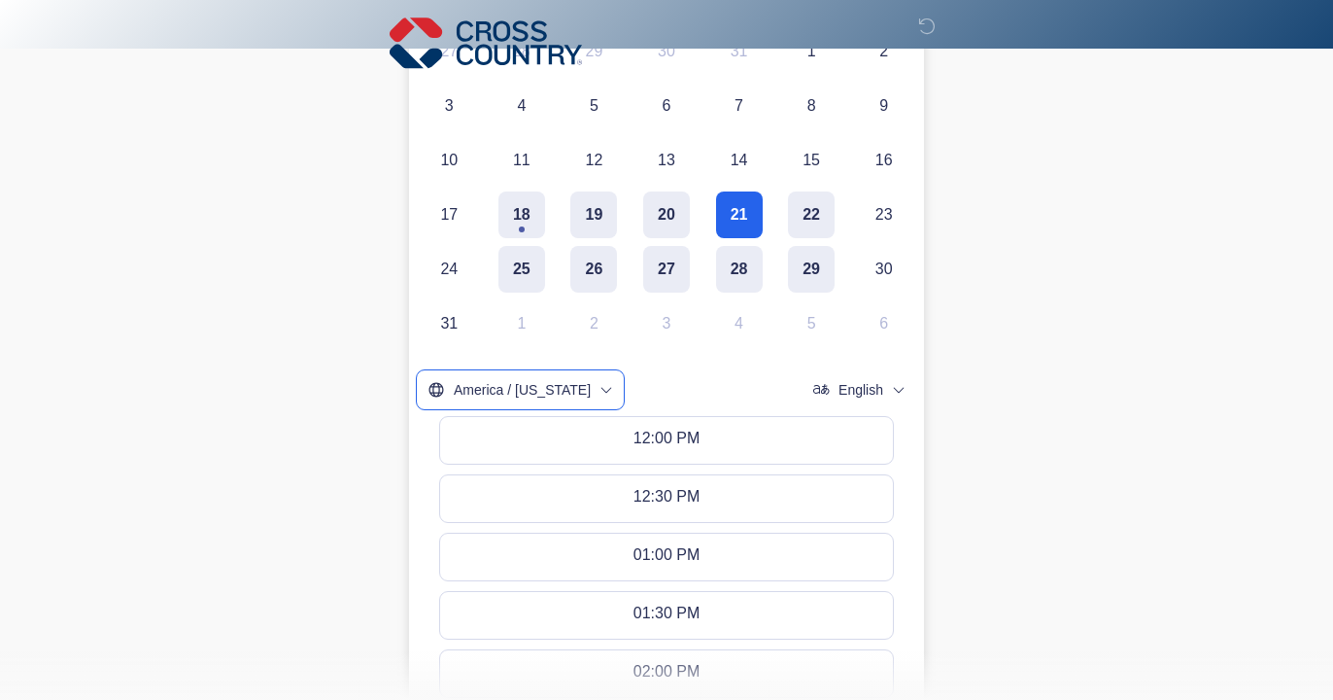
click at [599, 384] on icon "timezone" at bounding box center [607, 390] width 16 height 16
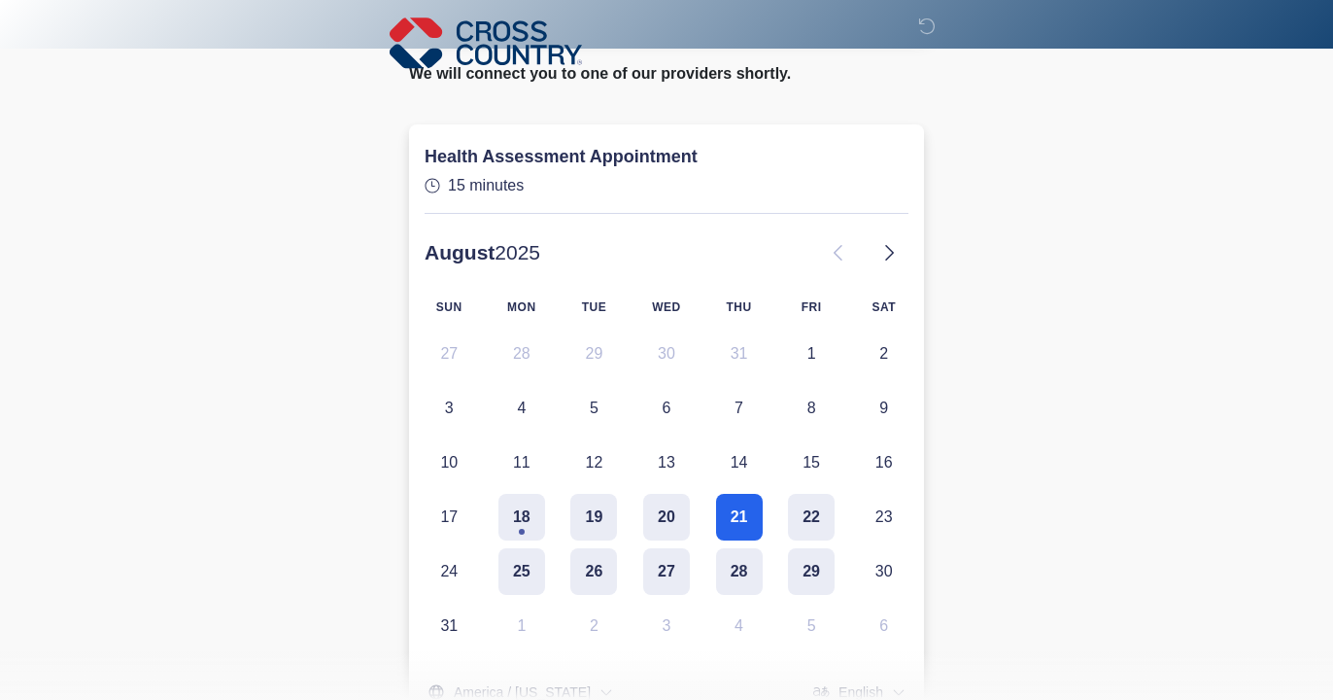
scroll to position [280, 0]
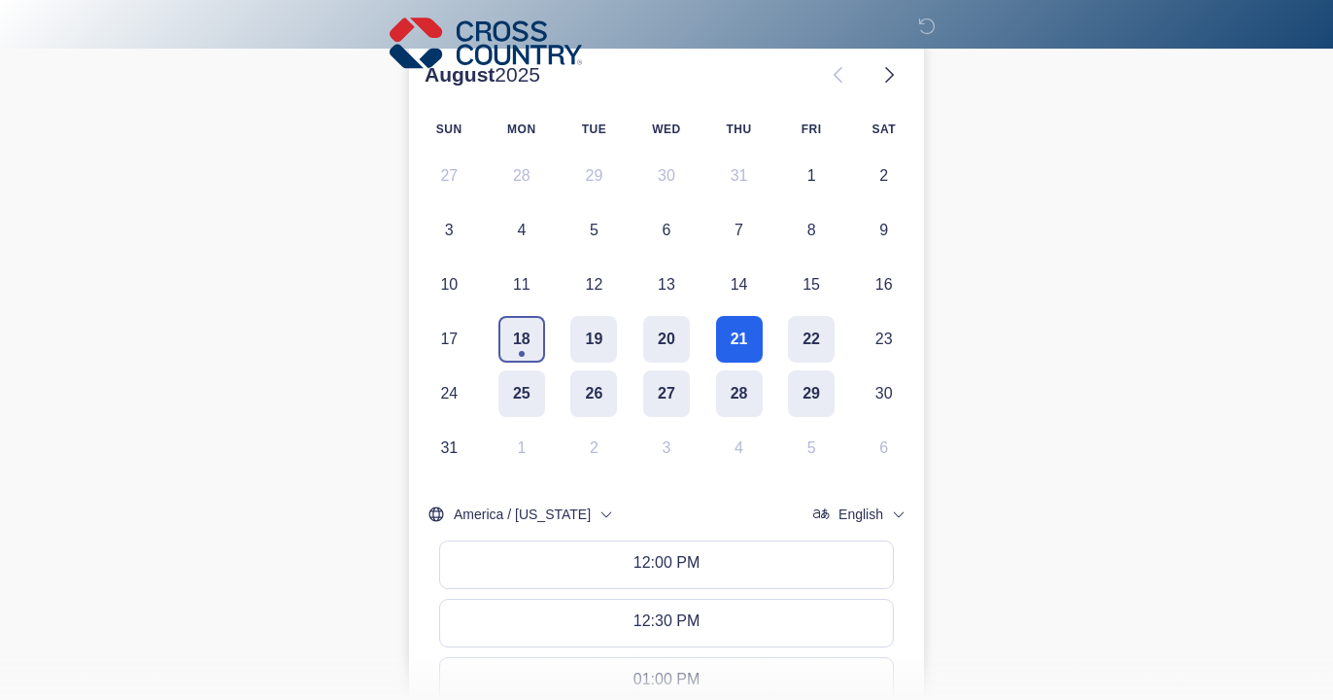
click at [516, 341] on button "18" at bounding box center [521, 339] width 47 height 47
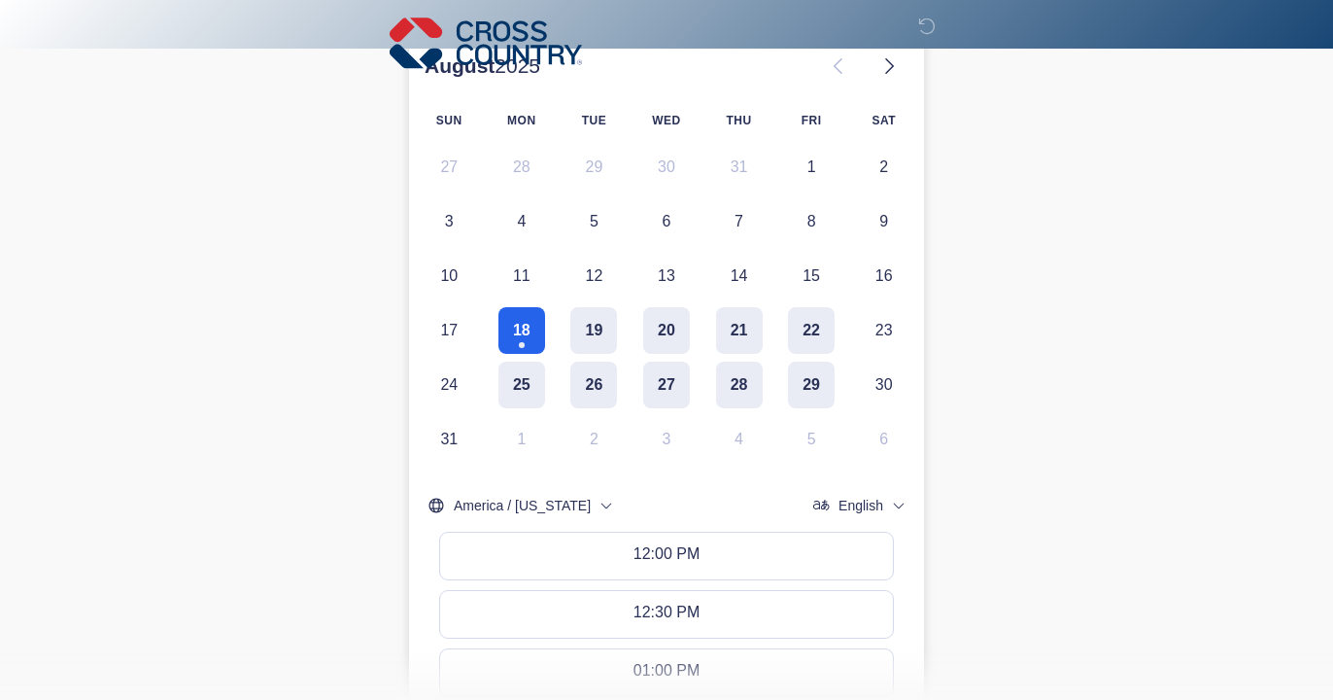
scroll to position [290, 0]
click at [637, 549] on div "12:00 PM - 12:15 PM" at bounding box center [666, 554] width 147 height 21
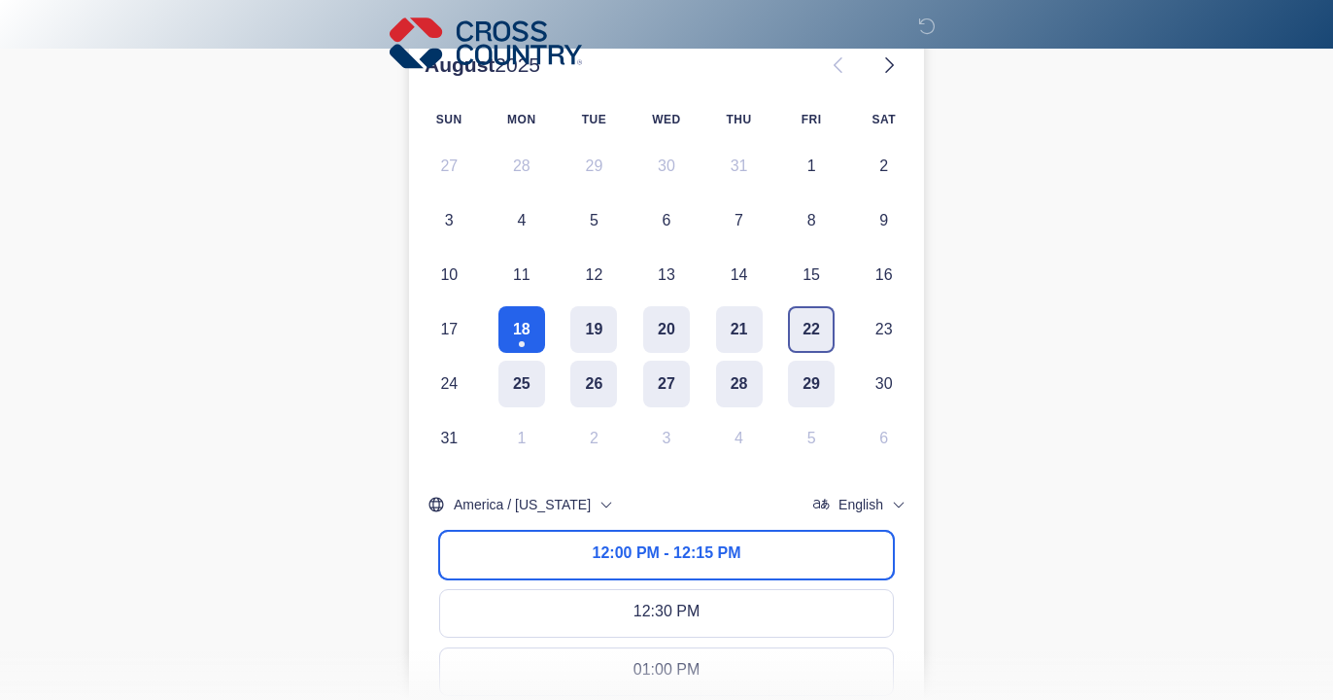
click at [808, 324] on button "22" at bounding box center [811, 329] width 47 height 47
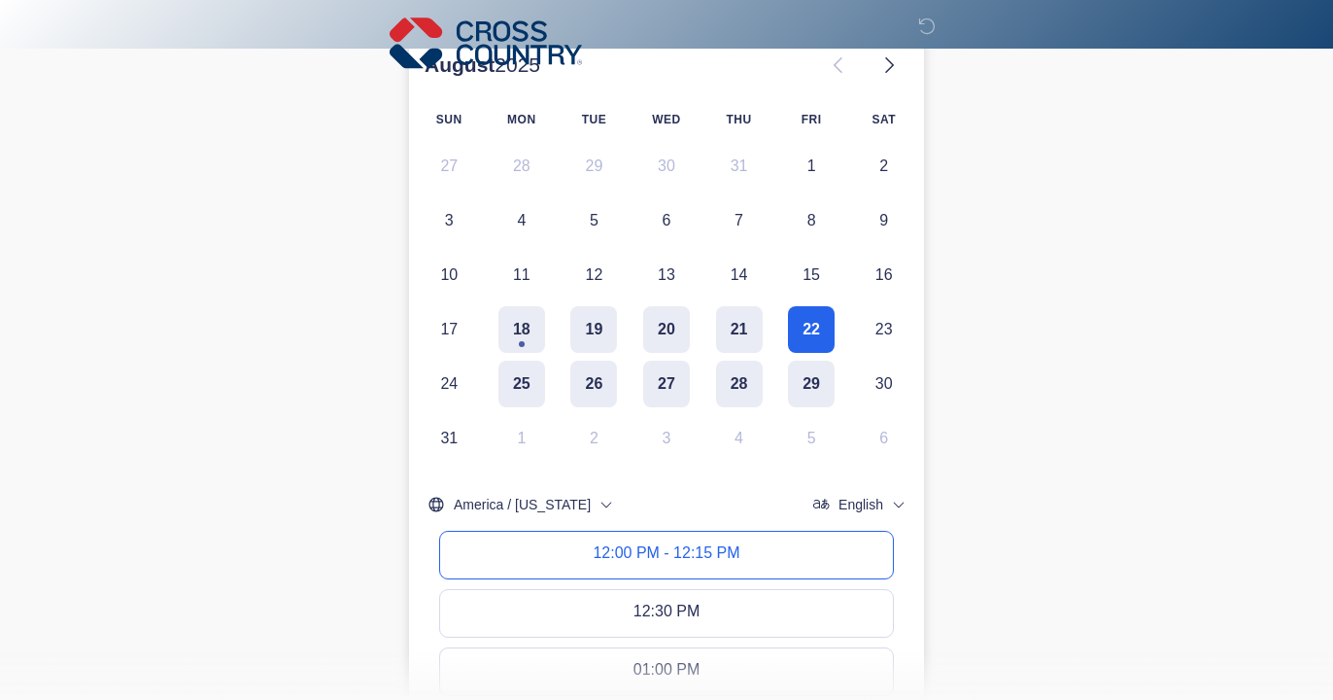
click at [669, 548] on div "12:00 PM - 12:15 PM" at bounding box center [666, 554] width 147 height 21
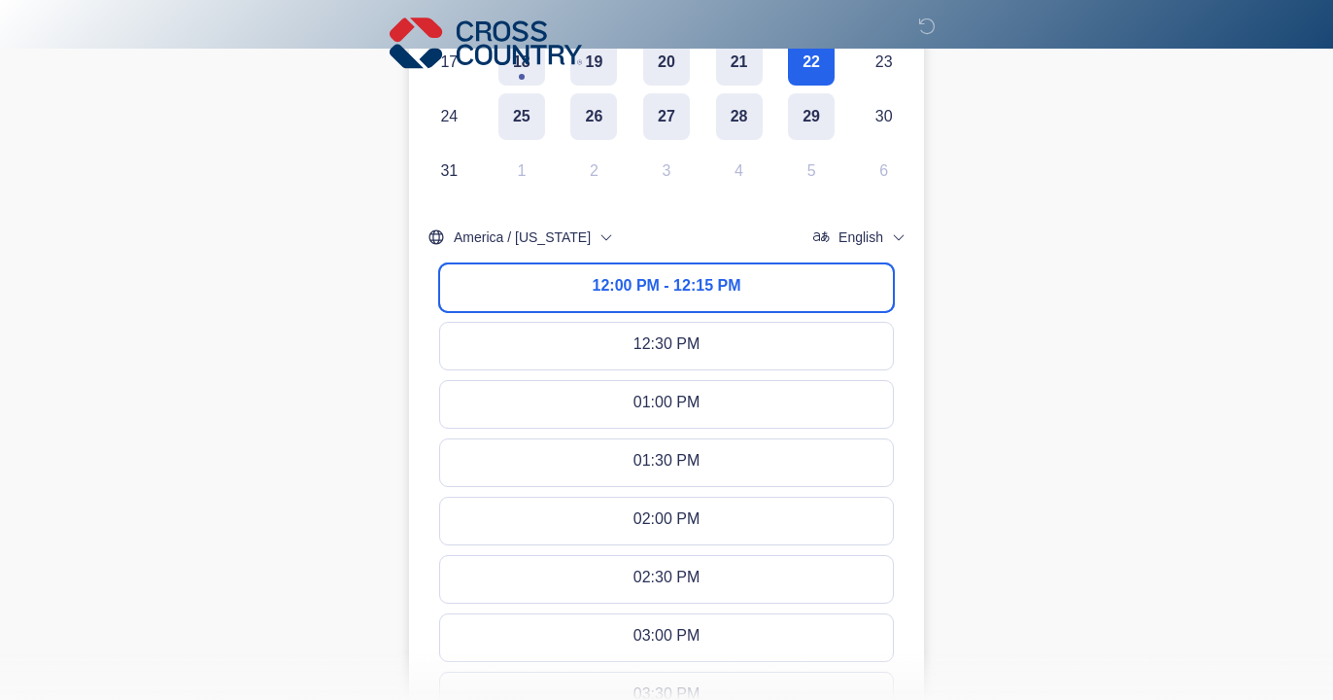
scroll to position [1188, 0]
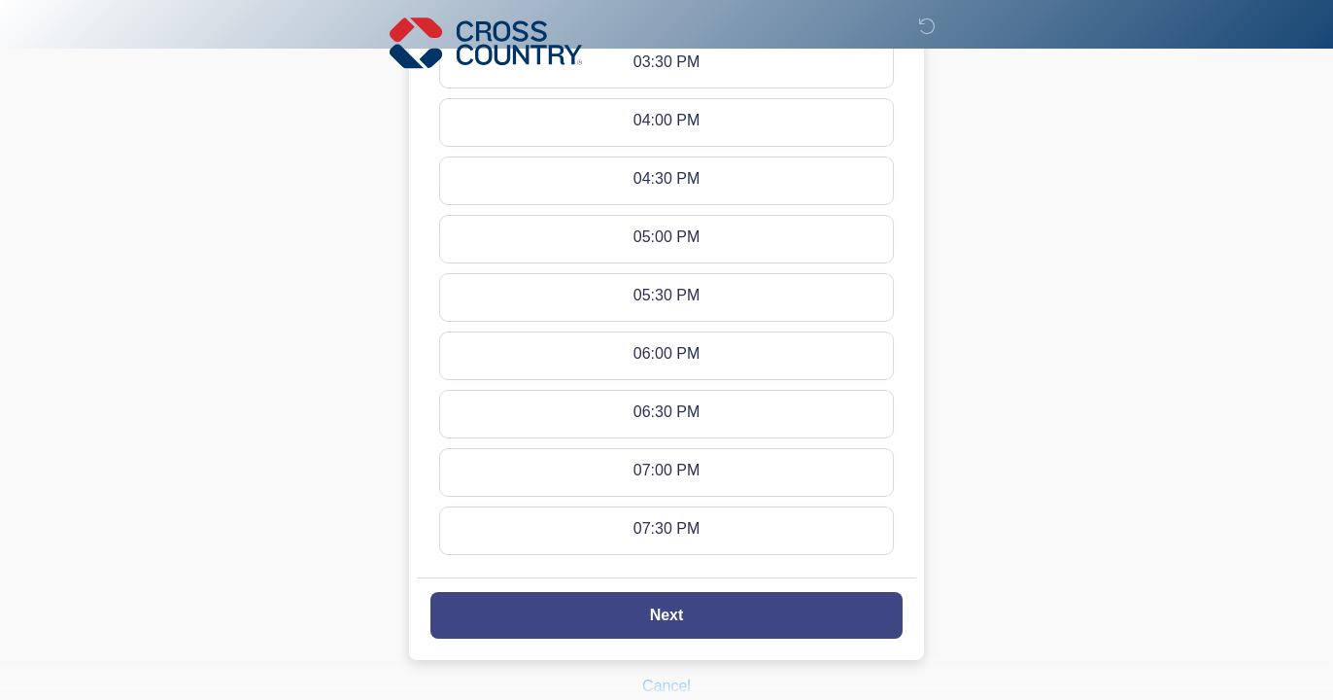
click at [0, 0] on slot "Next" at bounding box center [0, 0] width 0 height 0
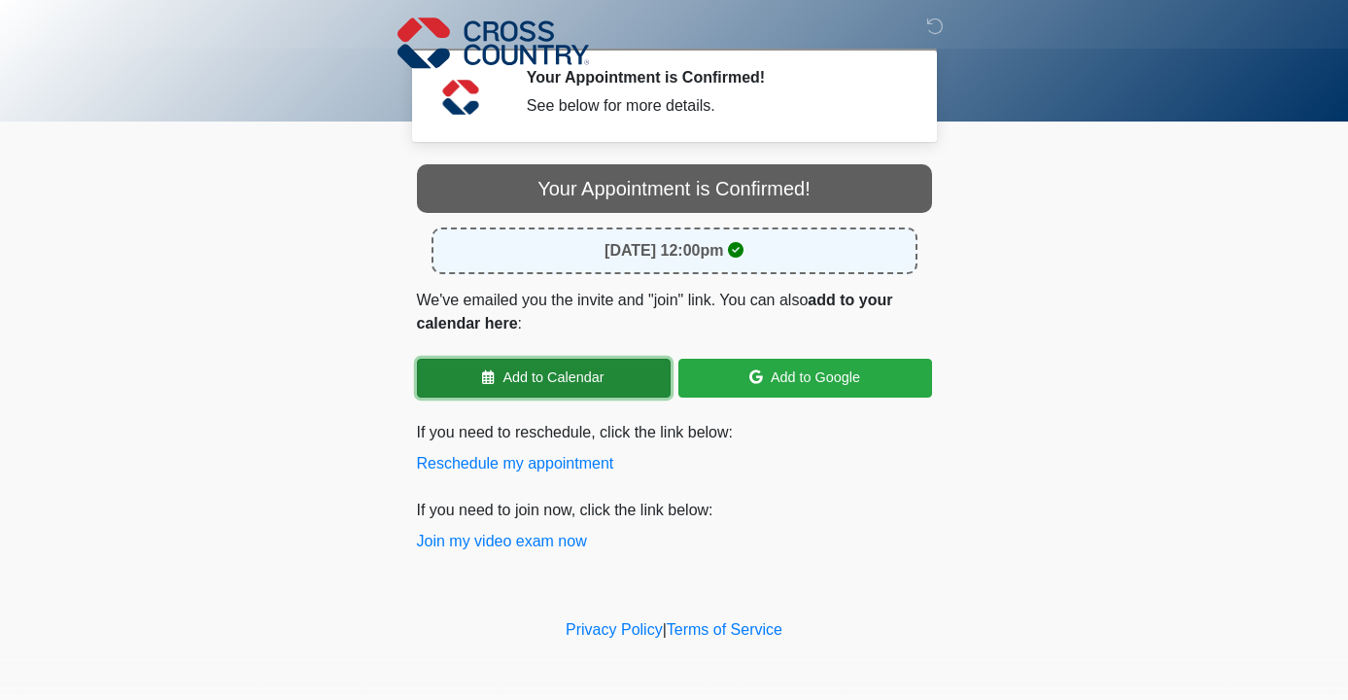
click at [548, 376] on link "Add to Calendar" at bounding box center [544, 378] width 254 height 39
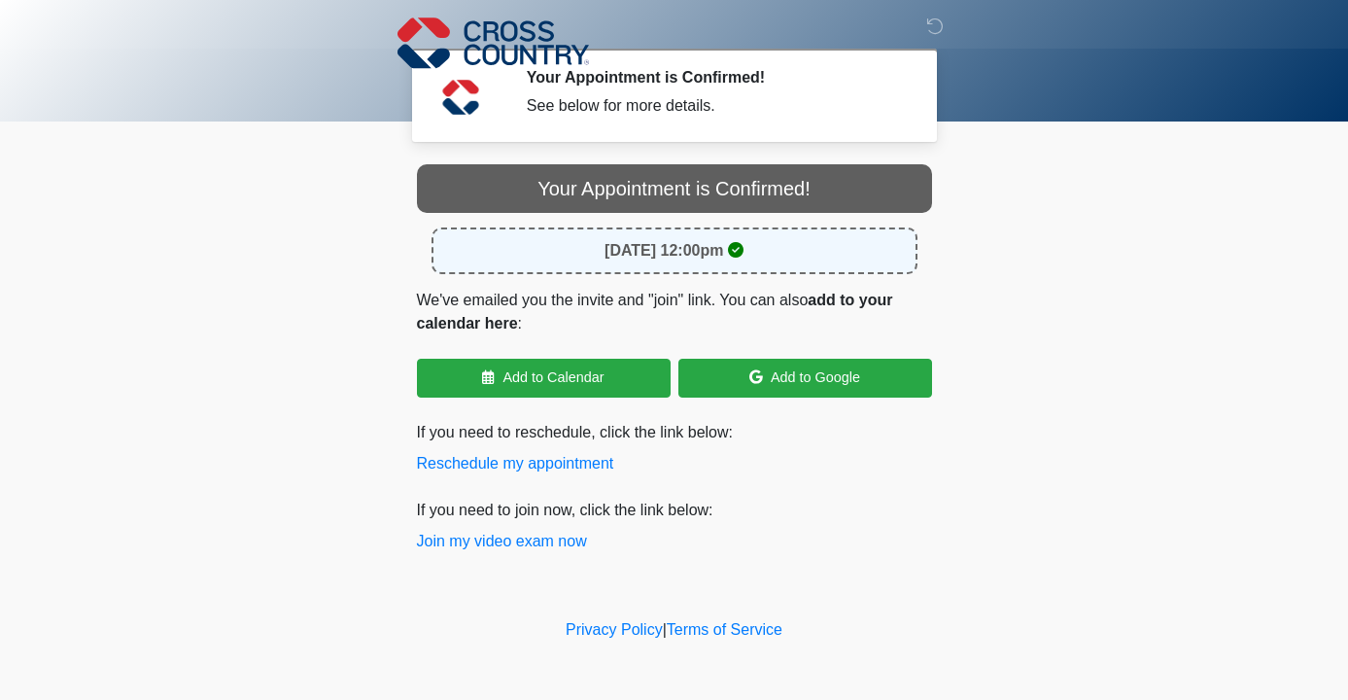
click at [778, 517] on p "If you need to join now, click the link below: Join my video exam now" at bounding box center [674, 525] width 515 height 54
